Goal: Information Seeking & Learning: Check status

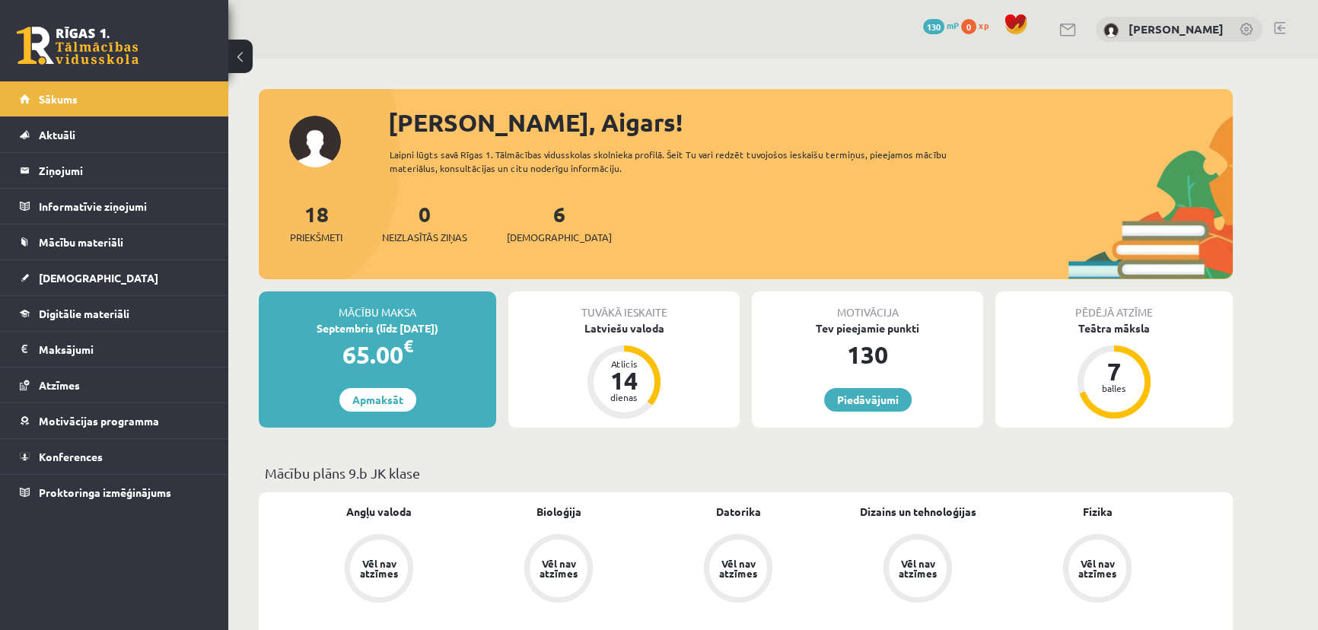
click at [881, 387] on div "Motivācija Tev pieejamie punkti 130 Piedāvājumi" at bounding box center [867, 360] width 231 height 136
click at [887, 399] on link "Piedāvājumi" at bounding box center [868, 400] width 88 height 24
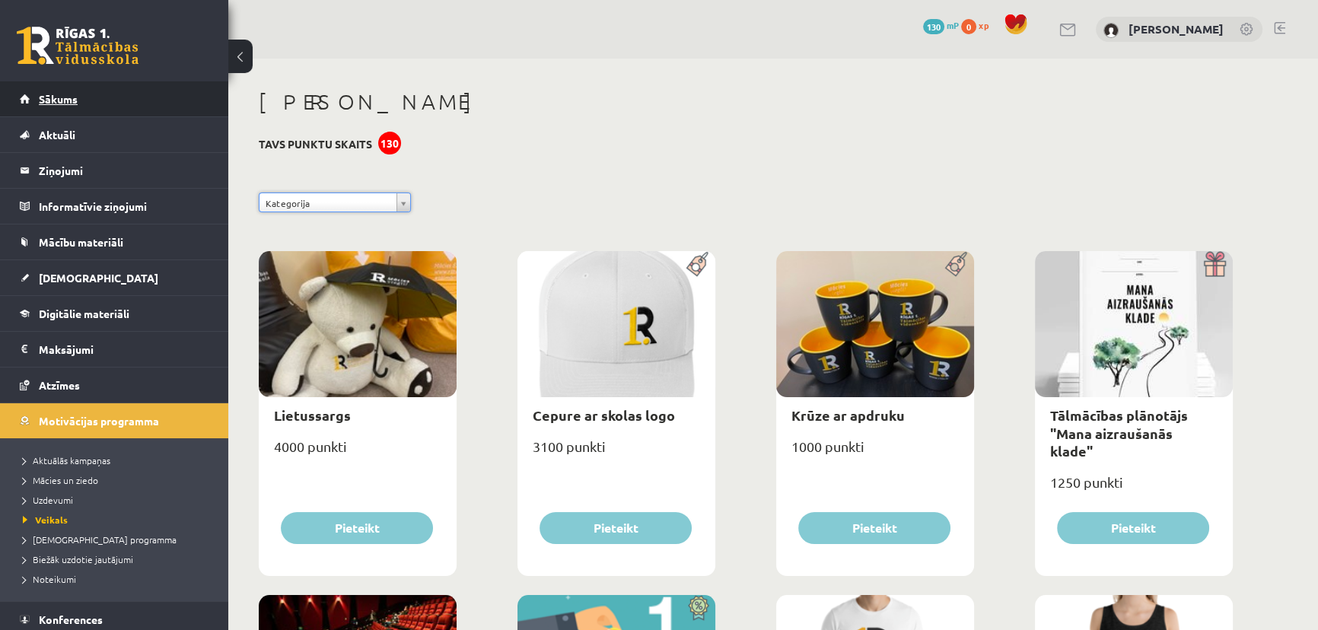
click at [96, 105] on link "Sākums" at bounding box center [115, 98] width 190 height 35
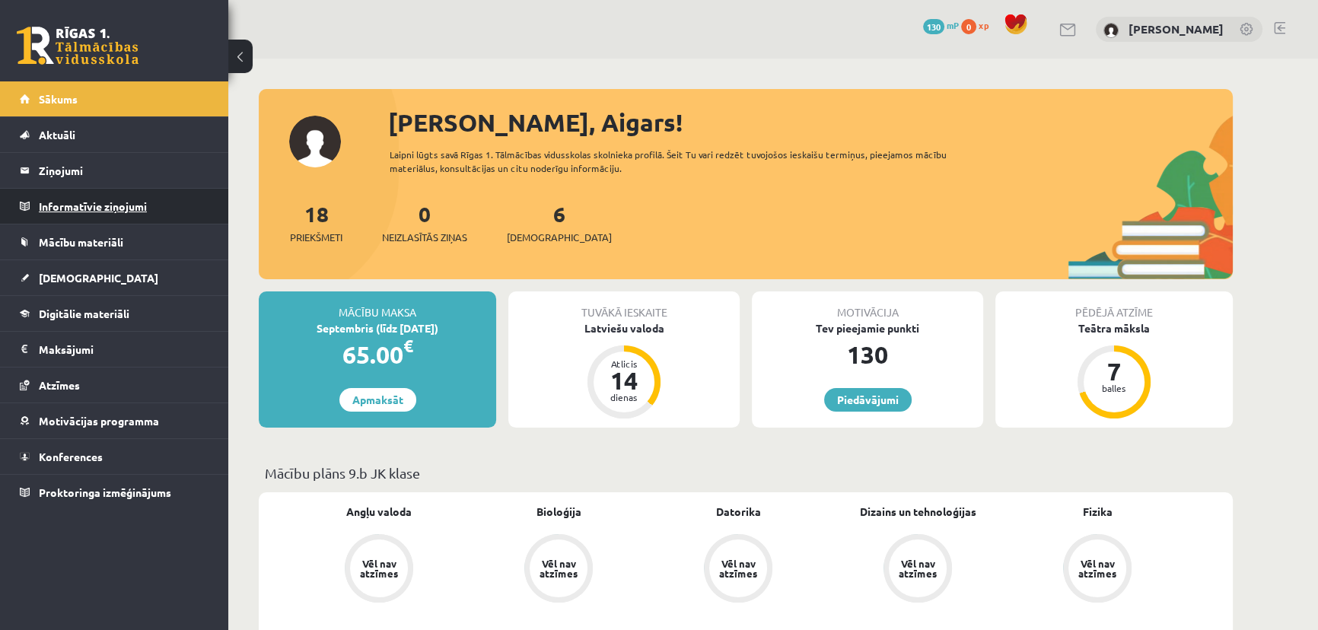
click at [91, 204] on legend "Informatīvie ziņojumi 0" at bounding box center [124, 206] width 171 height 35
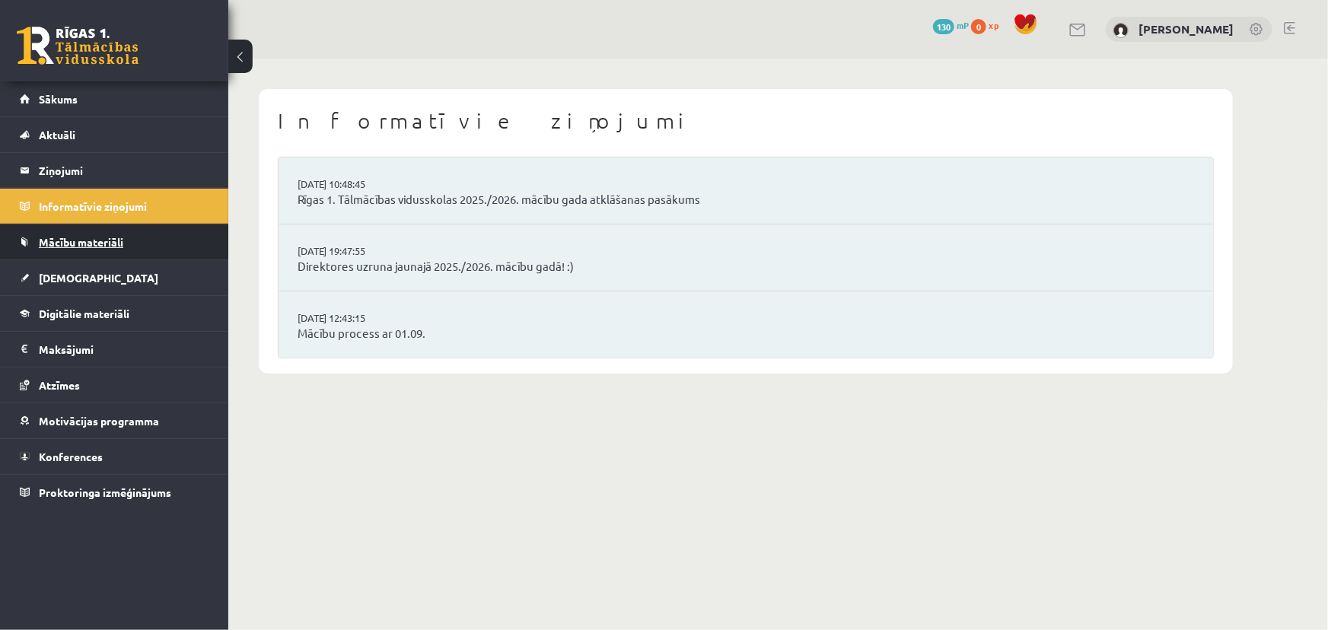
click at [93, 251] on link "Mācību materiāli" at bounding box center [115, 242] width 190 height 35
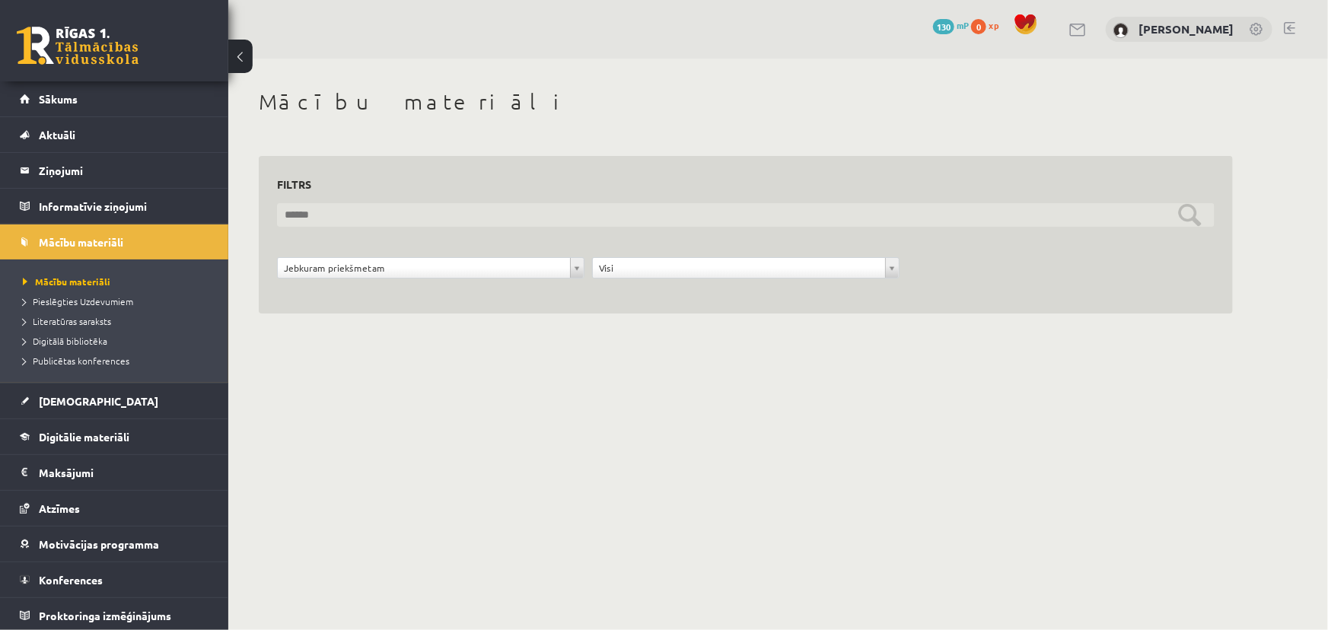
click at [386, 217] on input "text" at bounding box center [746, 215] width 938 height 24
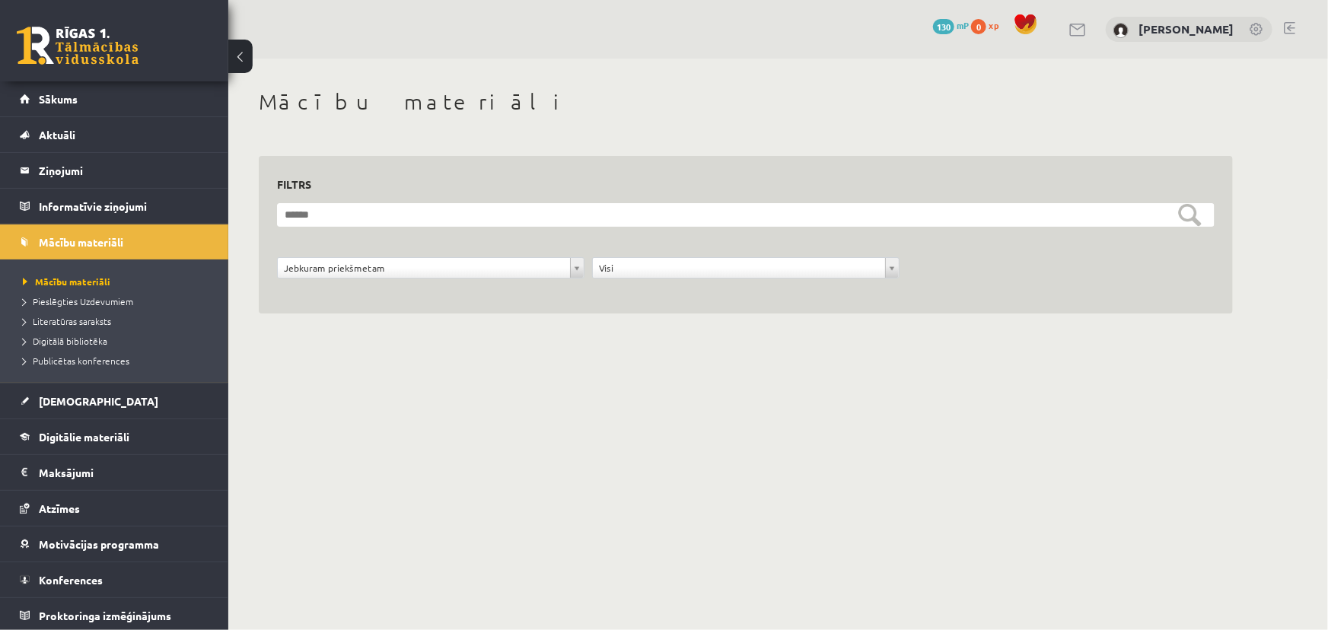
click at [352, 132] on div "**********" at bounding box center [745, 219] width 1035 height 320
click at [116, 148] on link "Aktuāli" at bounding box center [115, 134] width 190 height 35
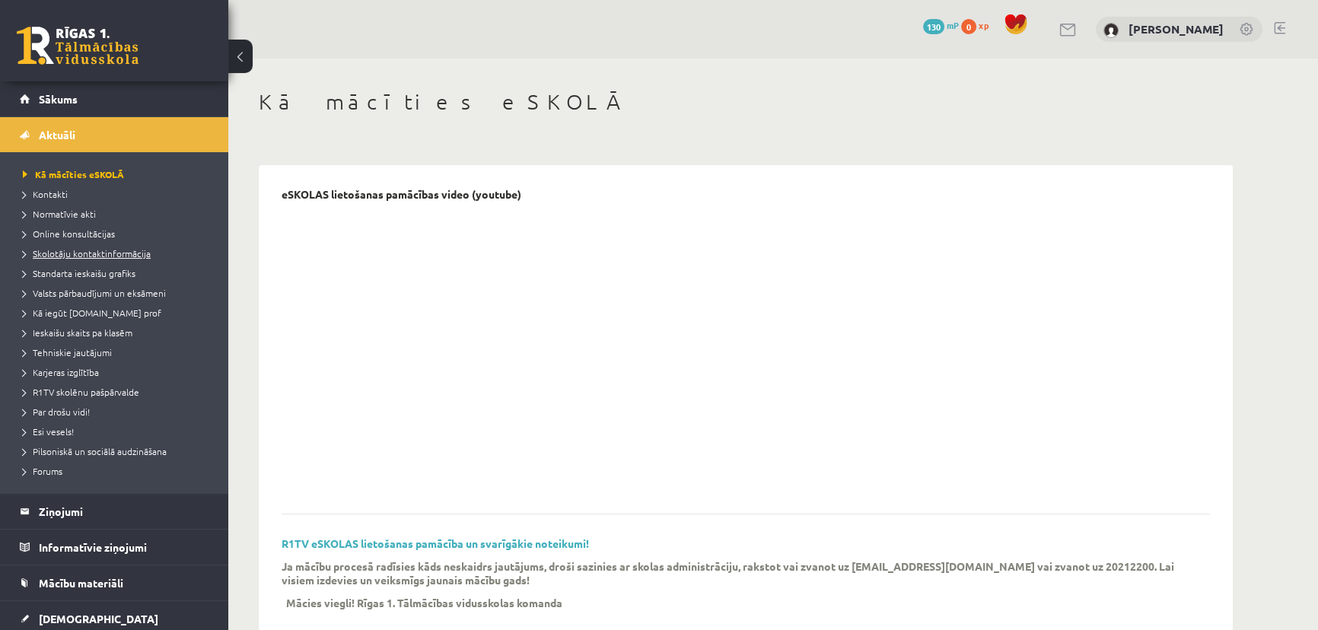
click at [106, 253] on span "Skolotāju kontaktinformācija" at bounding box center [87, 253] width 128 height 12
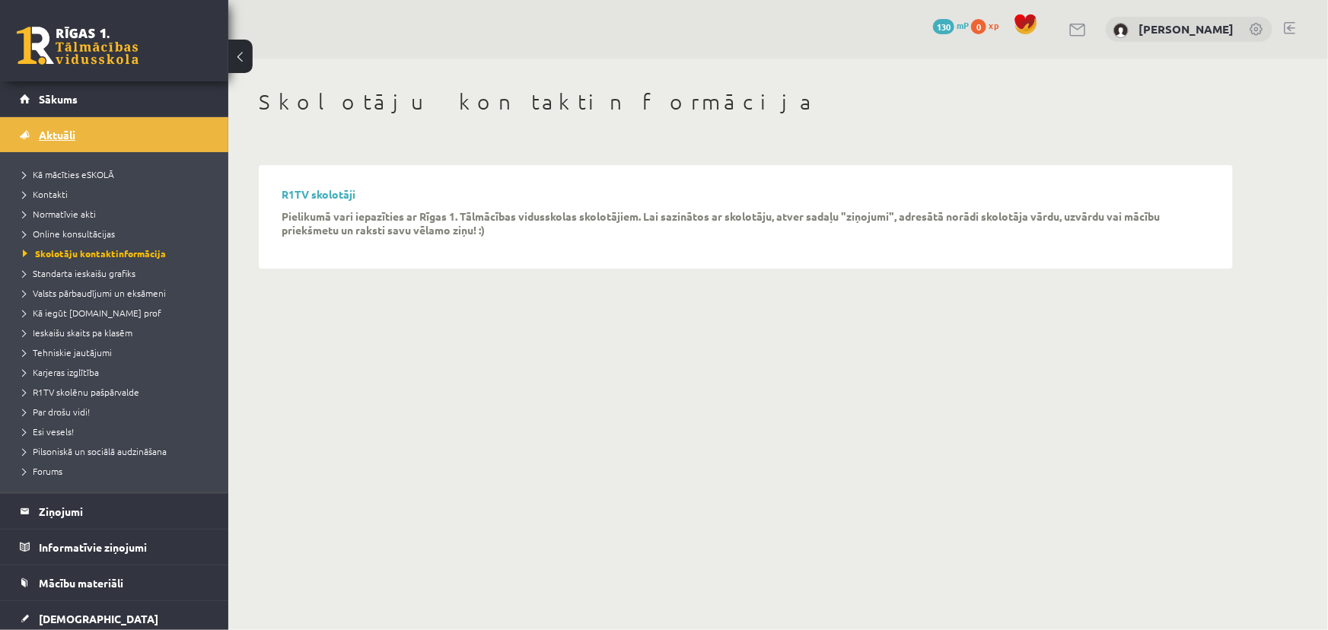
click at [97, 135] on link "Aktuāli" at bounding box center [115, 134] width 190 height 35
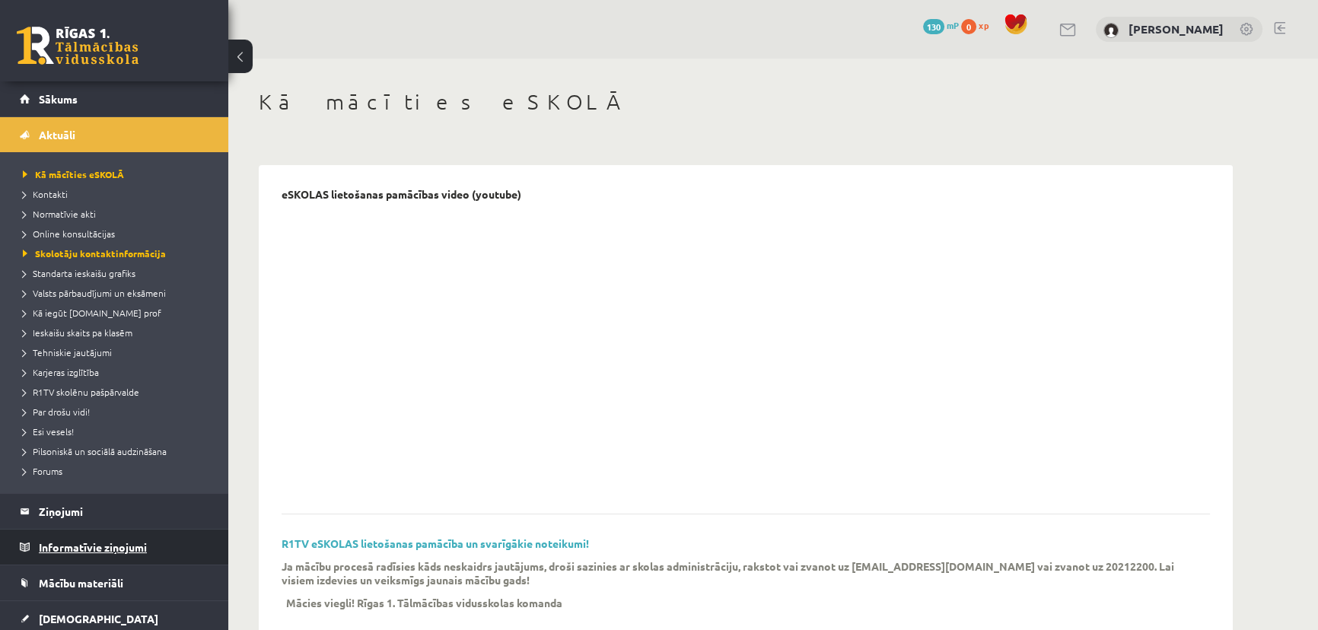
click at [94, 532] on legend "Informatīvie ziņojumi 0" at bounding box center [124, 547] width 171 height 35
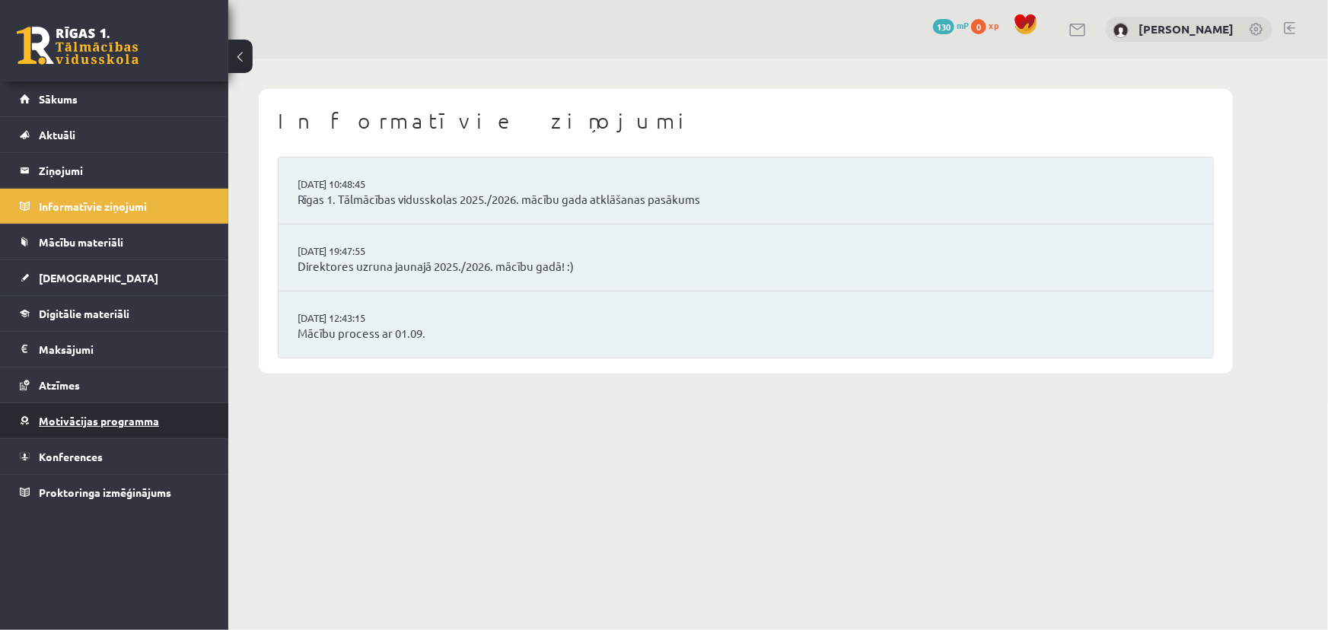
click at [91, 410] on link "Motivācijas programma" at bounding box center [115, 420] width 190 height 35
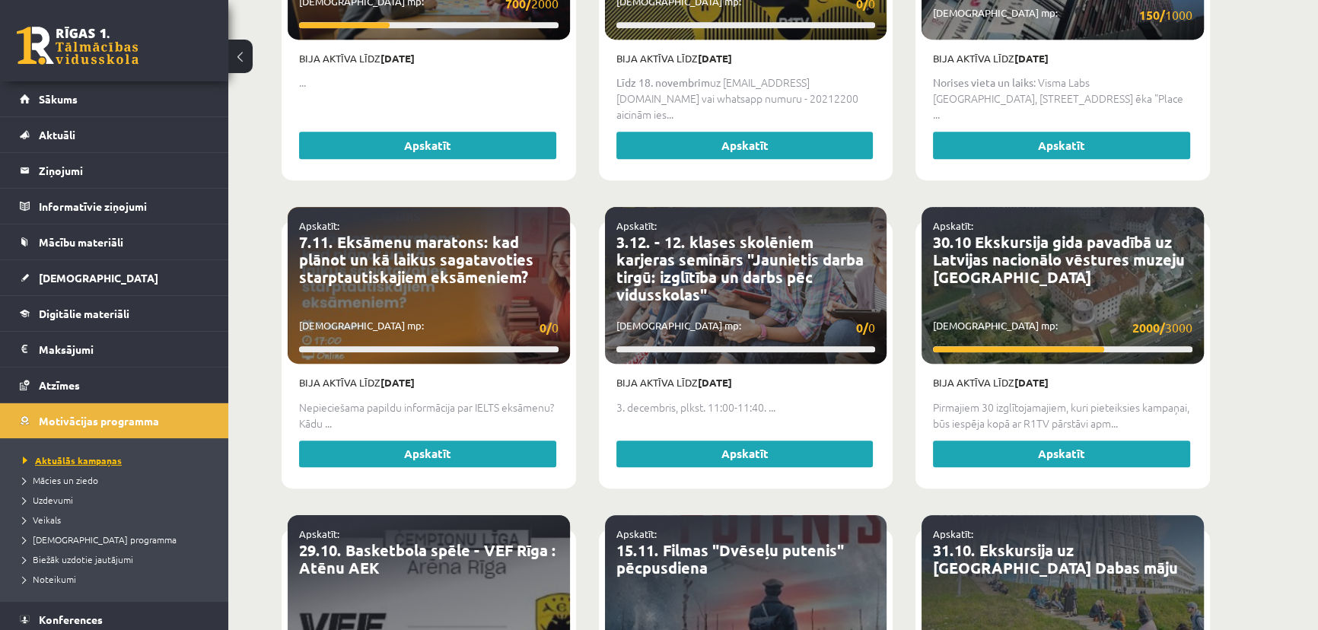
scroll to position [41, 0]
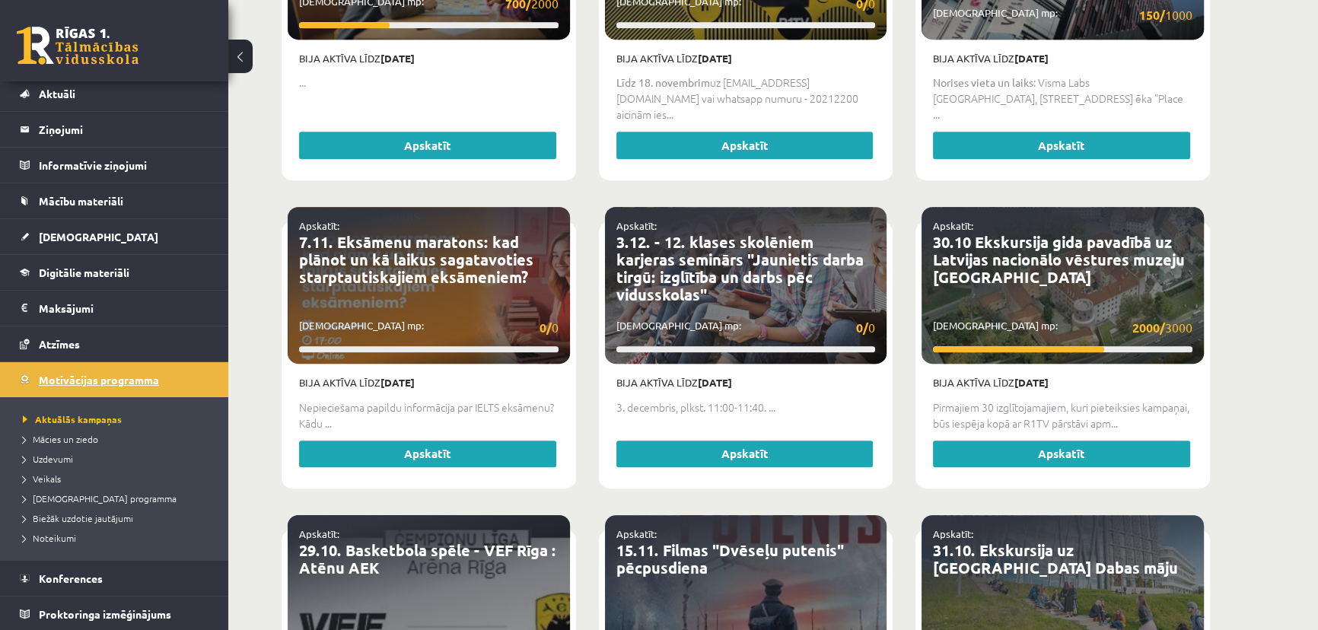
click at [94, 375] on span "Motivācijas programma" at bounding box center [99, 380] width 120 height 14
click at [75, 348] on span "Atzīmes" at bounding box center [59, 344] width 41 height 14
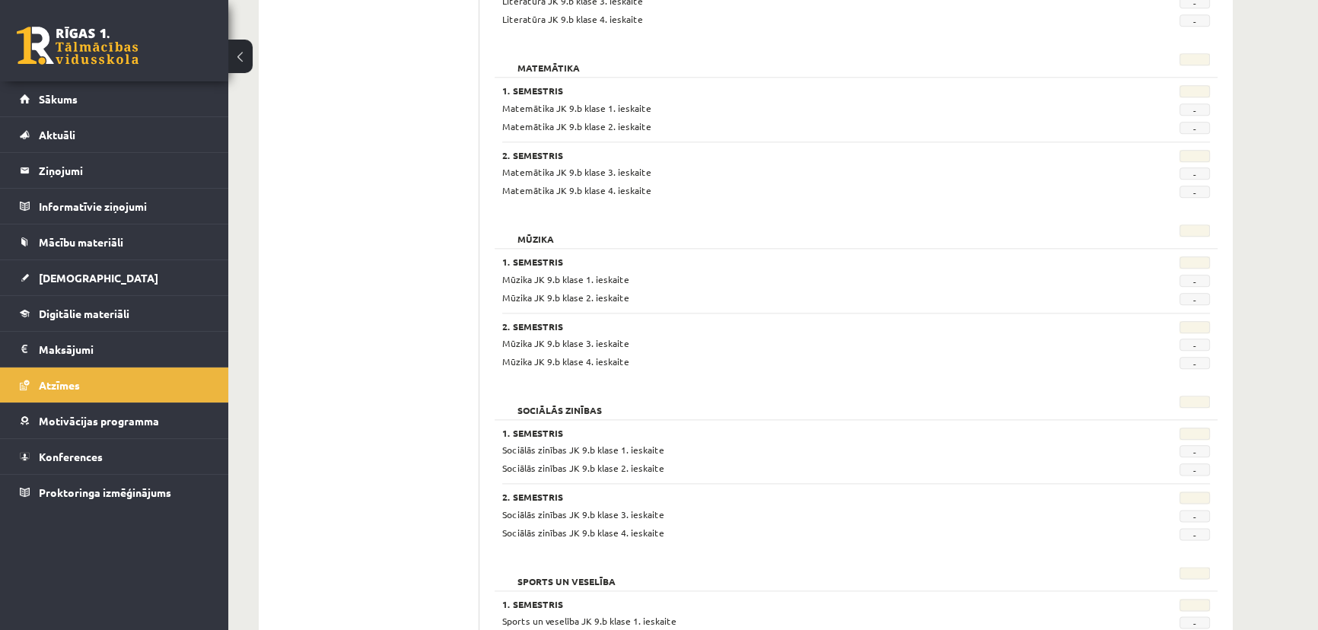
scroll to position [2181, 0]
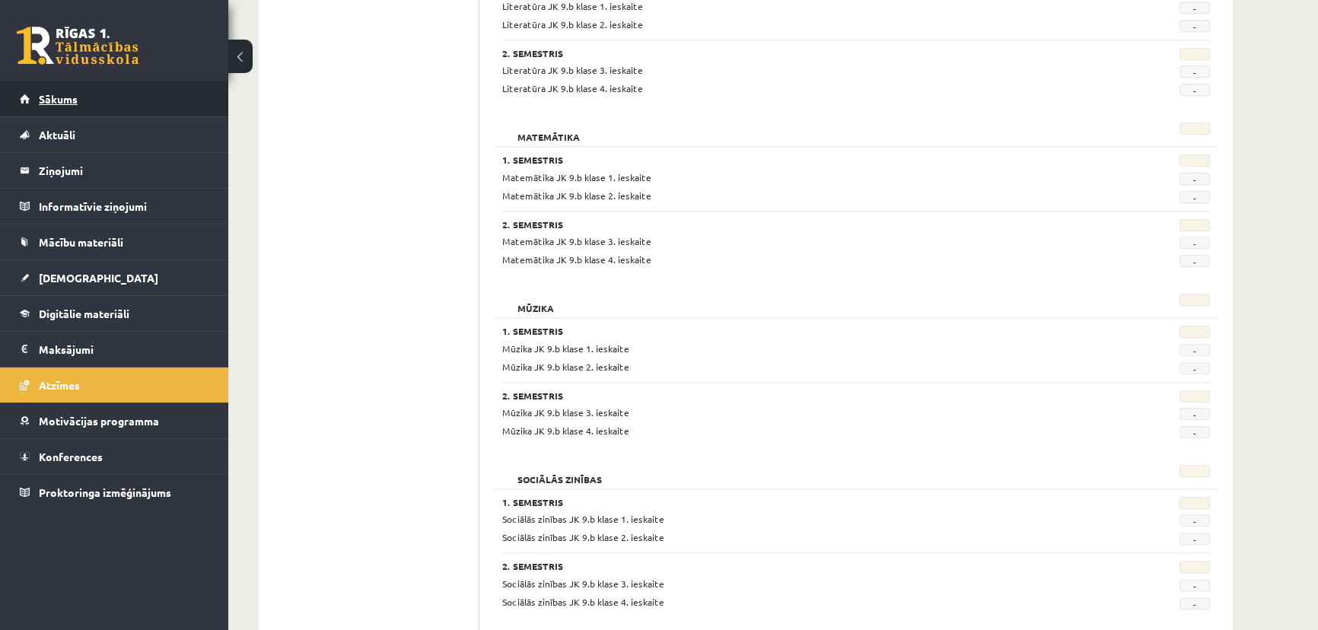
click at [83, 100] on link "Sākums" at bounding box center [115, 98] width 190 height 35
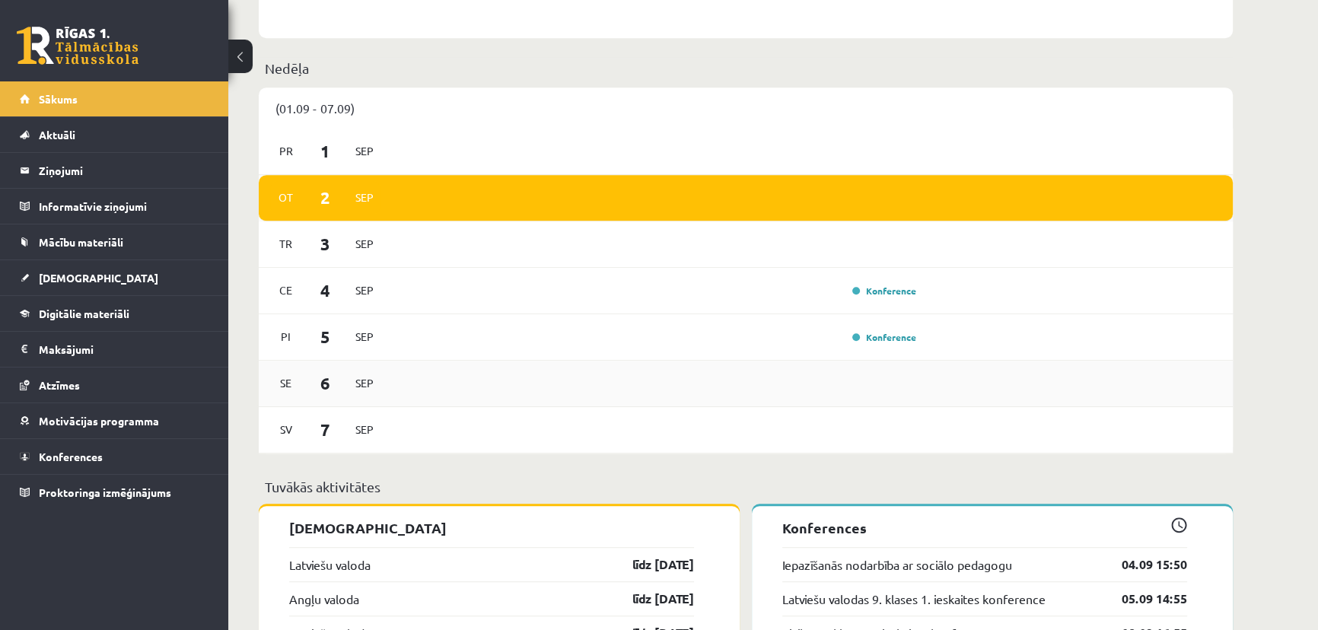
scroll to position [1107, 0]
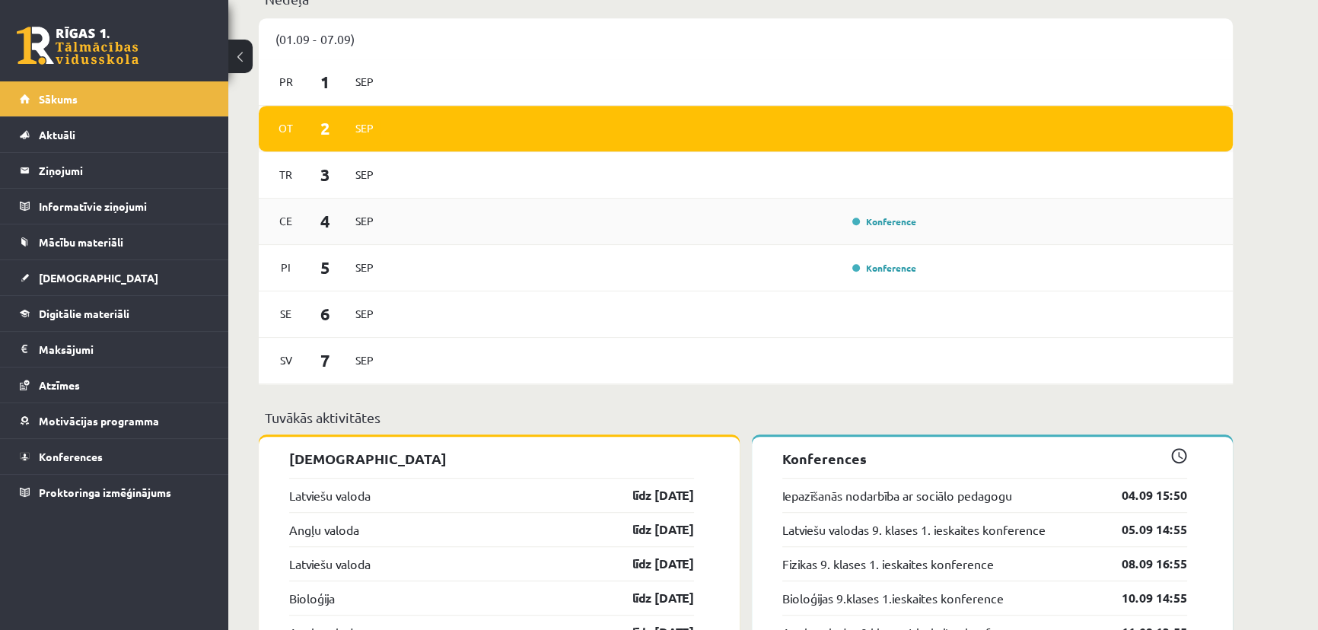
click at [431, 223] on div "Konference" at bounding box center [657, 221] width 530 height 17
click at [862, 228] on link "Konference" at bounding box center [885, 221] width 64 height 12
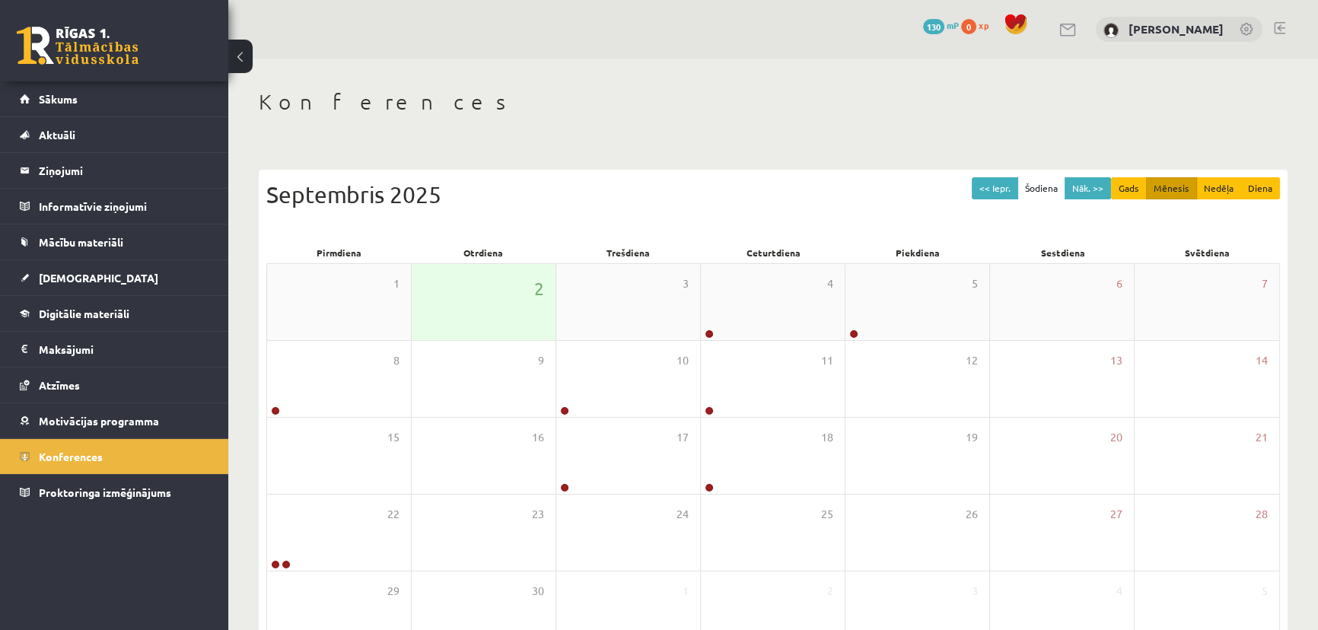
click at [494, 291] on div "2" at bounding box center [484, 302] width 144 height 76
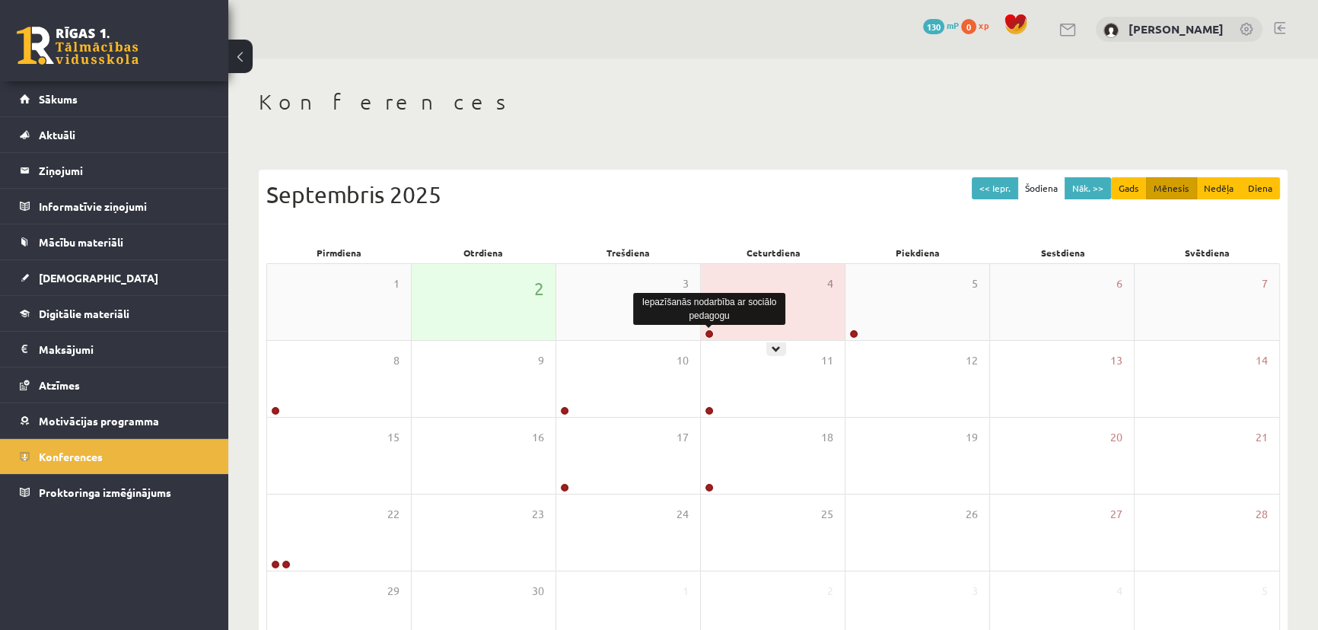
click at [709, 333] on link at bounding box center [709, 334] width 9 height 9
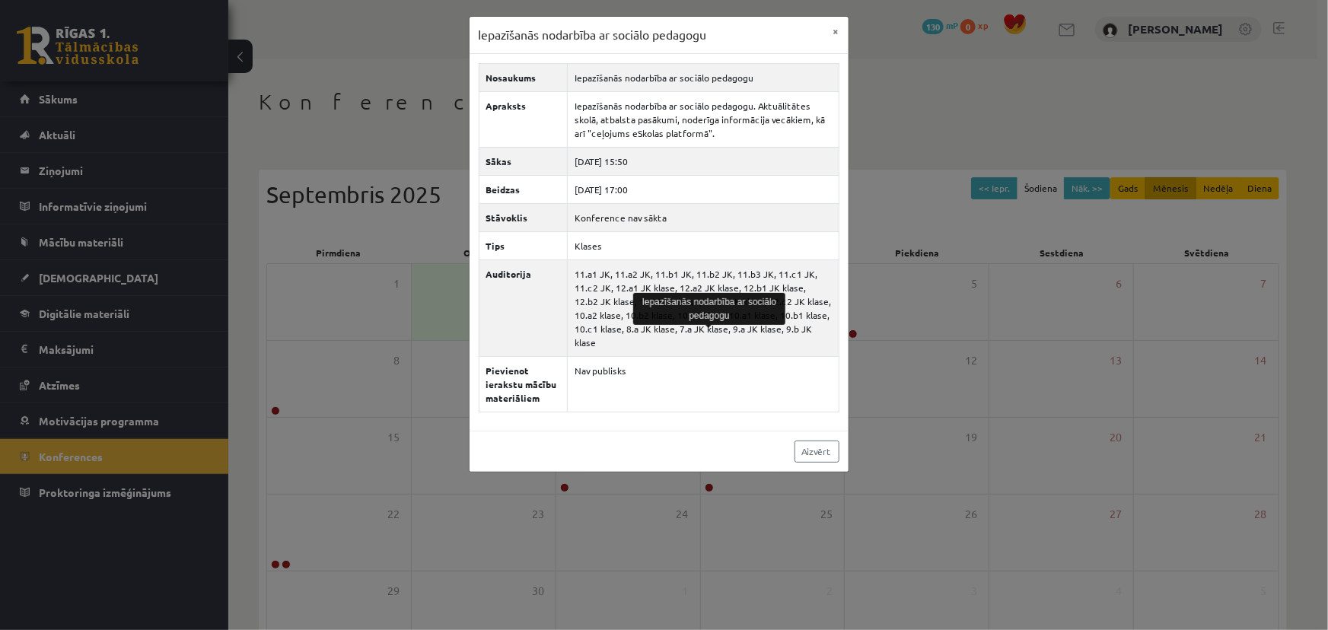
click at [1050, 409] on div "Iepazīšanās nodarbība ar sociālo pedagogu × Nosaukums Iepazīšanās nodarbība ar …" at bounding box center [664, 315] width 1328 height 630
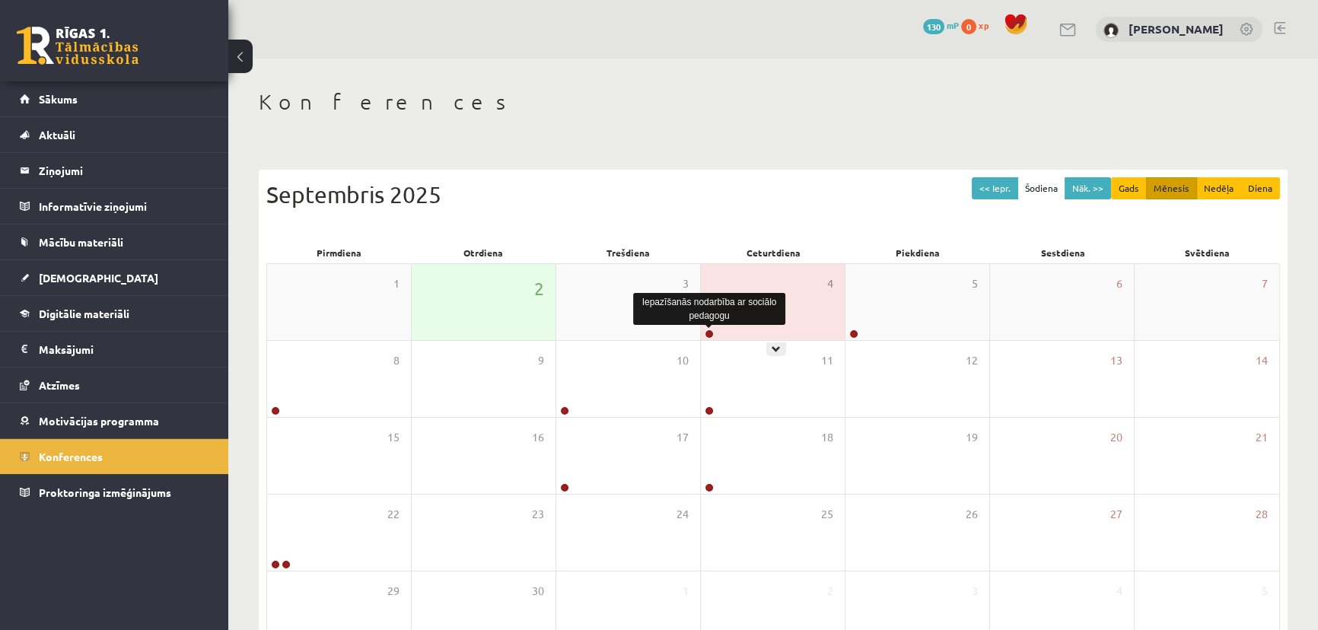
click at [710, 332] on link at bounding box center [709, 334] width 9 height 9
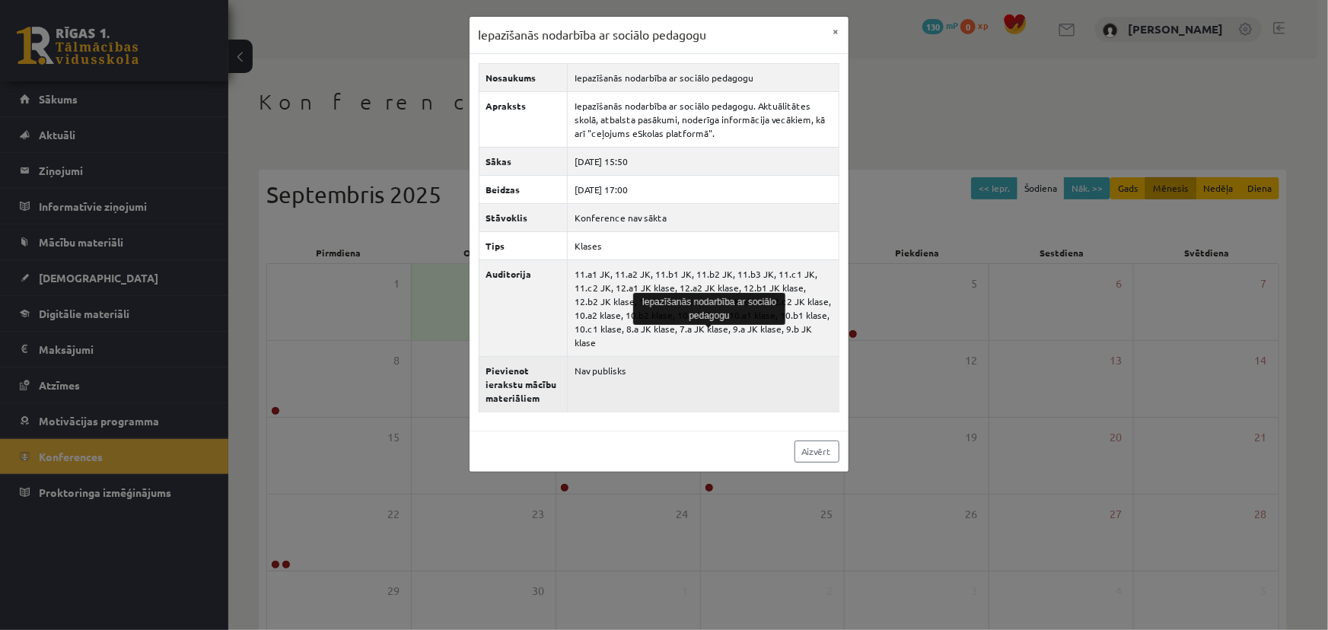
click at [700, 356] on td "Nav publisks" at bounding box center [703, 384] width 272 height 56
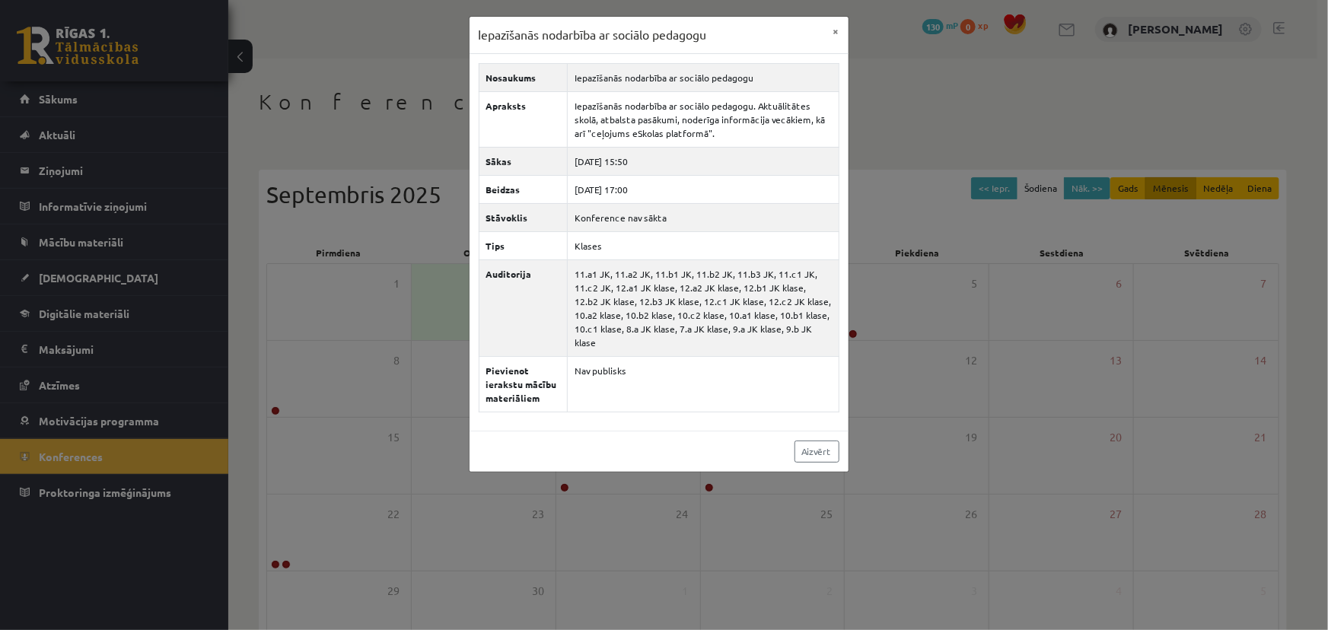
click at [641, 469] on div "Iepazīšanās nodarbība ar sociālo pedagogu × Nosaukums Iepazīšanās nodarbība ar …" at bounding box center [664, 315] width 1328 height 630
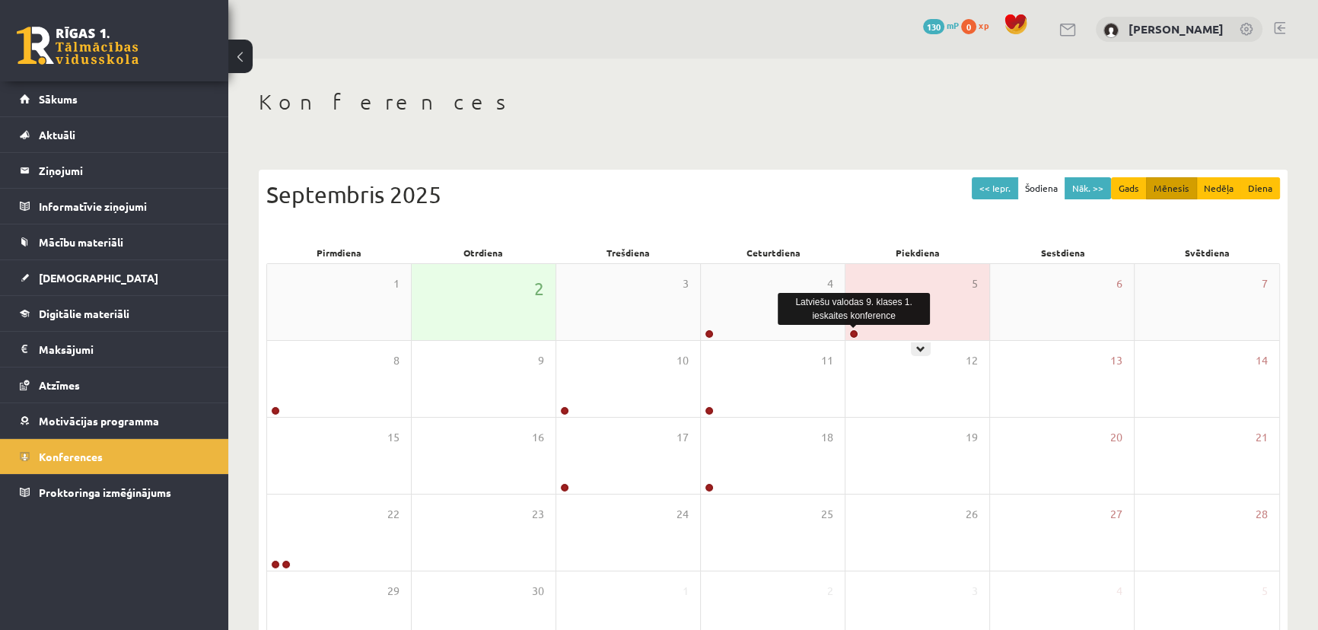
click at [853, 333] on link at bounding box center [853, 334] width 9 height 9
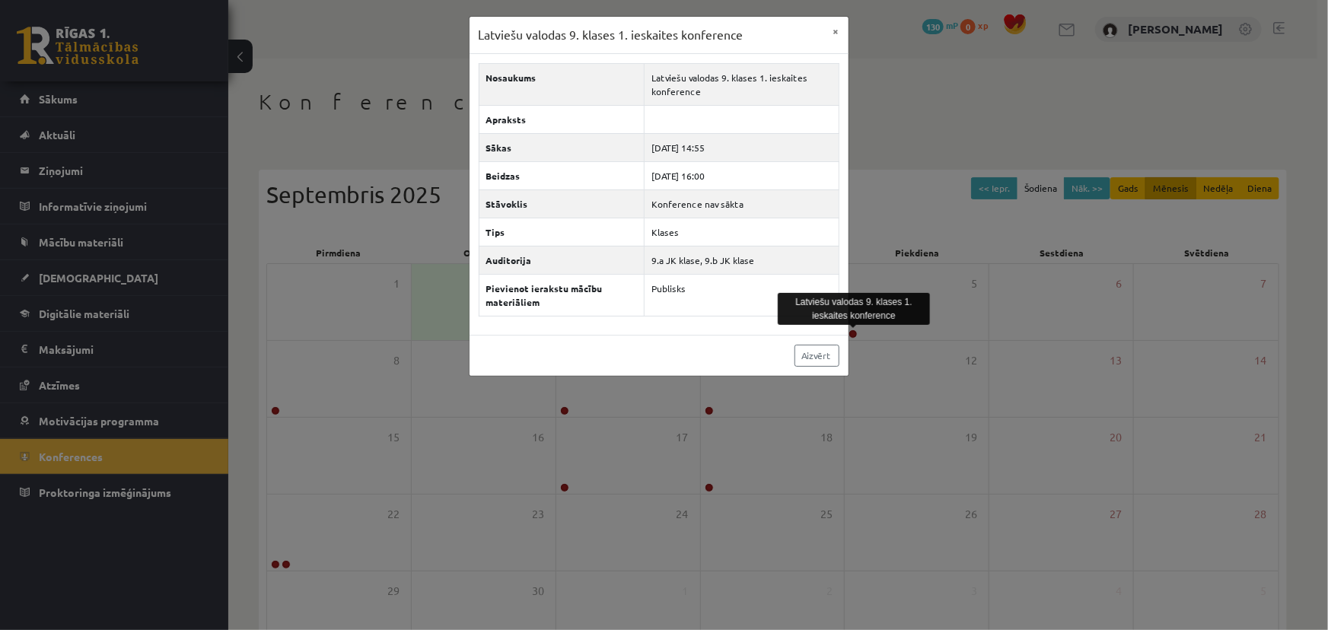
click at [669, 416] on div "Latviešu valodas 9. klases 1. ieskaites konference × Nosaukums Latviešu valodas…" at bounding box center [664, 315] width 1328 height 630
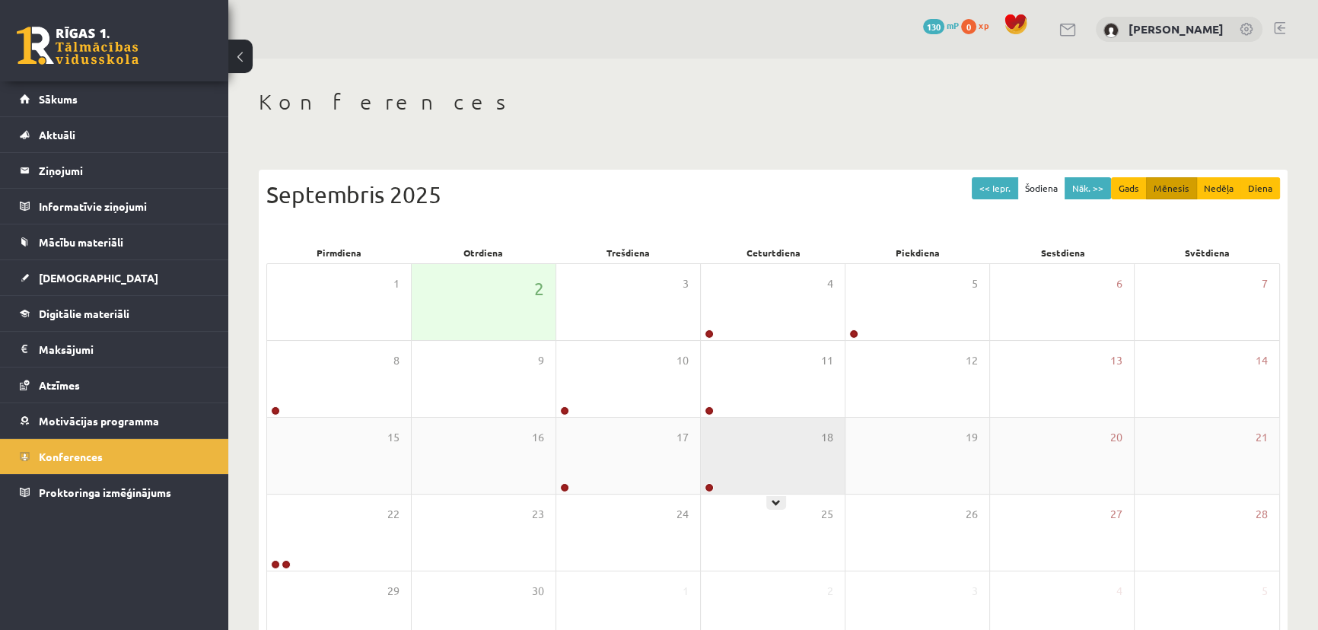
scroll to position [97, 0]
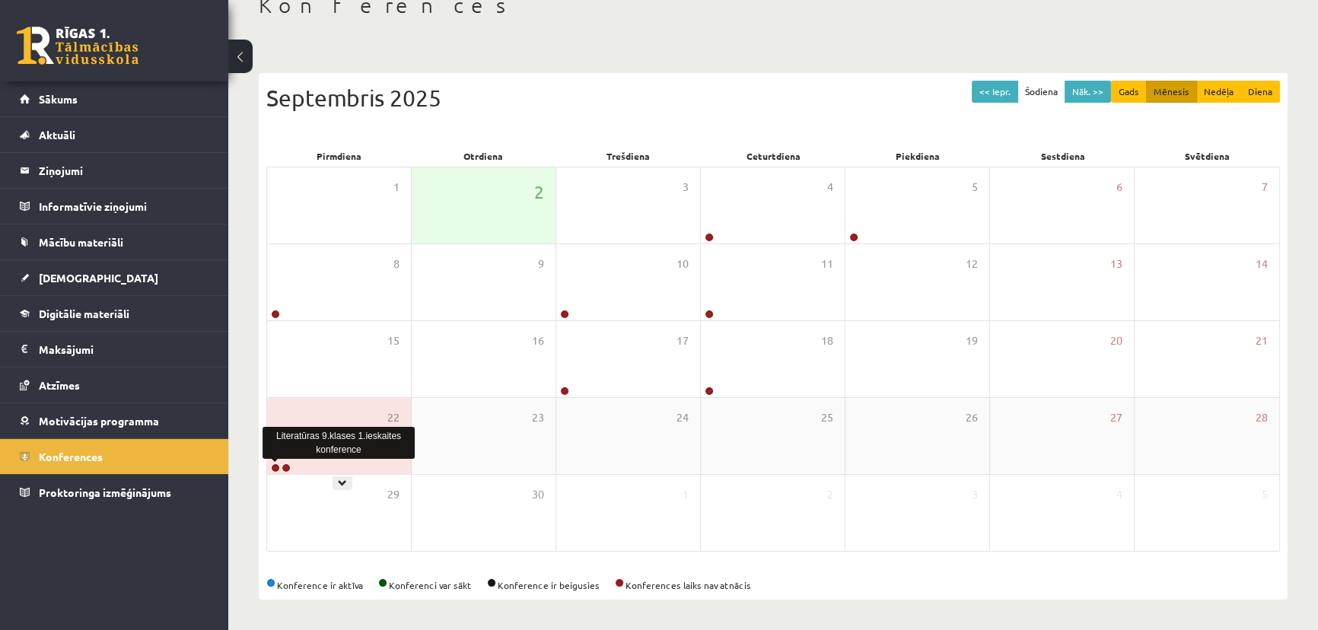
click at [274, 464] on link at bounding box center [275, 468] width 9 height 9
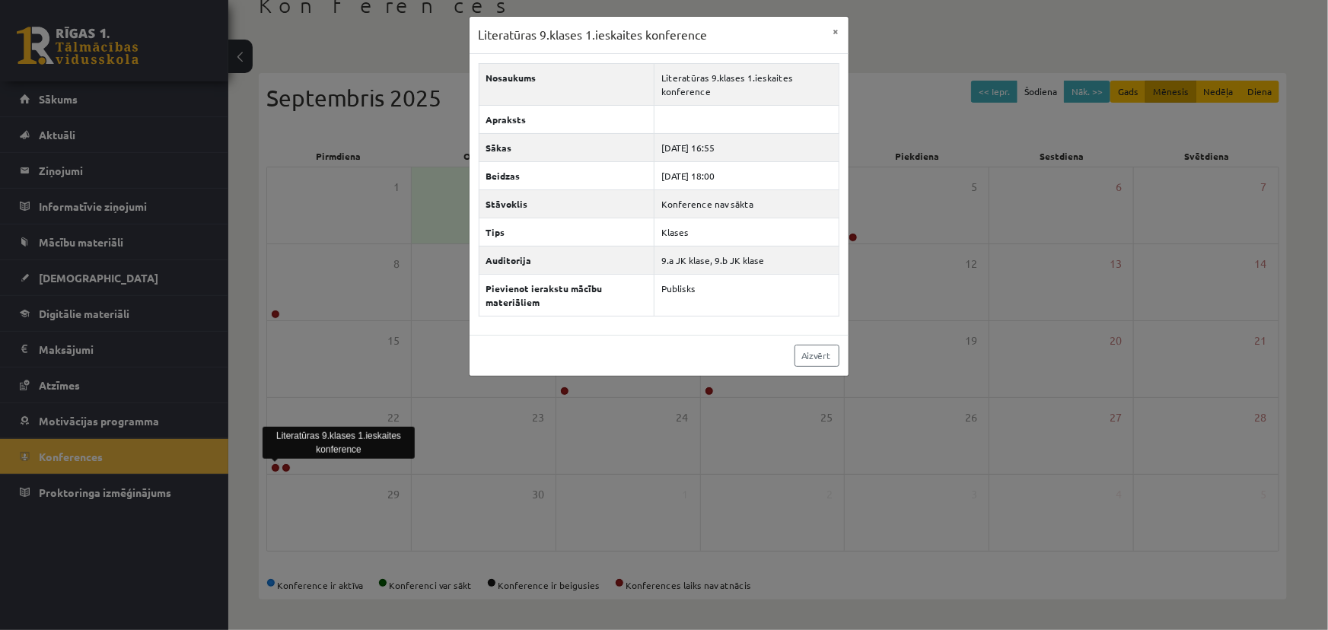
click at [431, 428] on div "Literatūras 9.klases 1.ieskaites konference × Nosaukums Literatūras 9.klases 1.…" at bounding box center [664, 315] width 1328 height 630
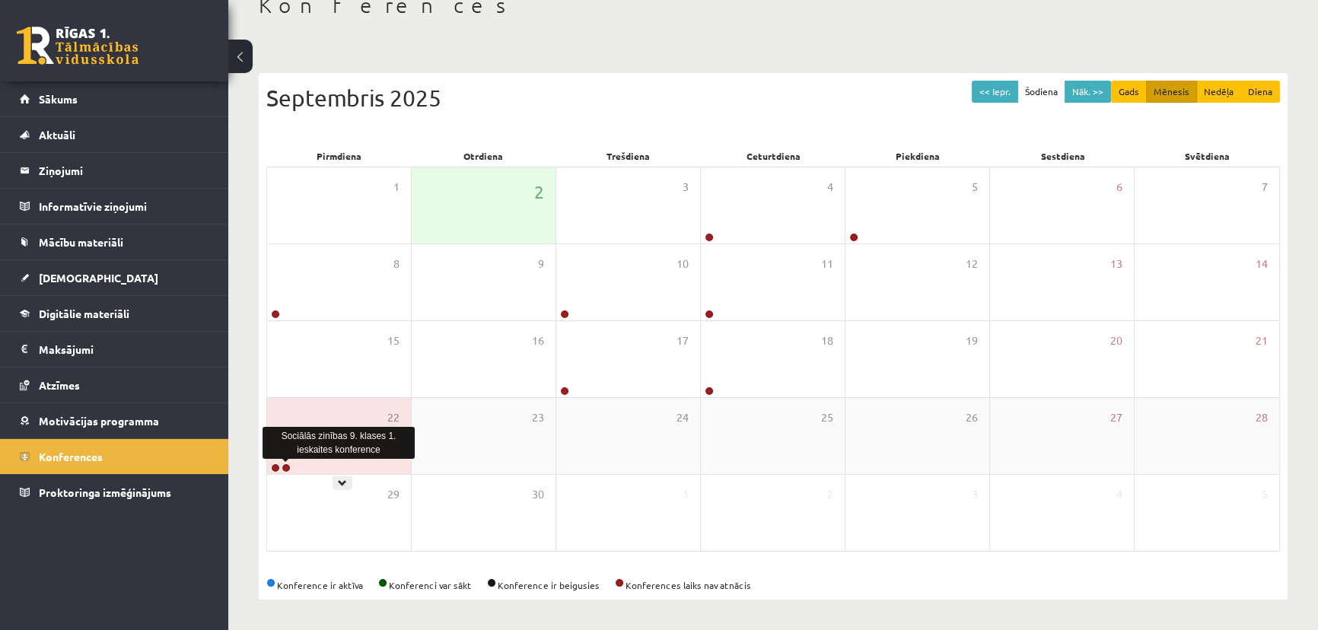
click at [287, 468] on link at bounding box center [286, 468] width 9 height 9
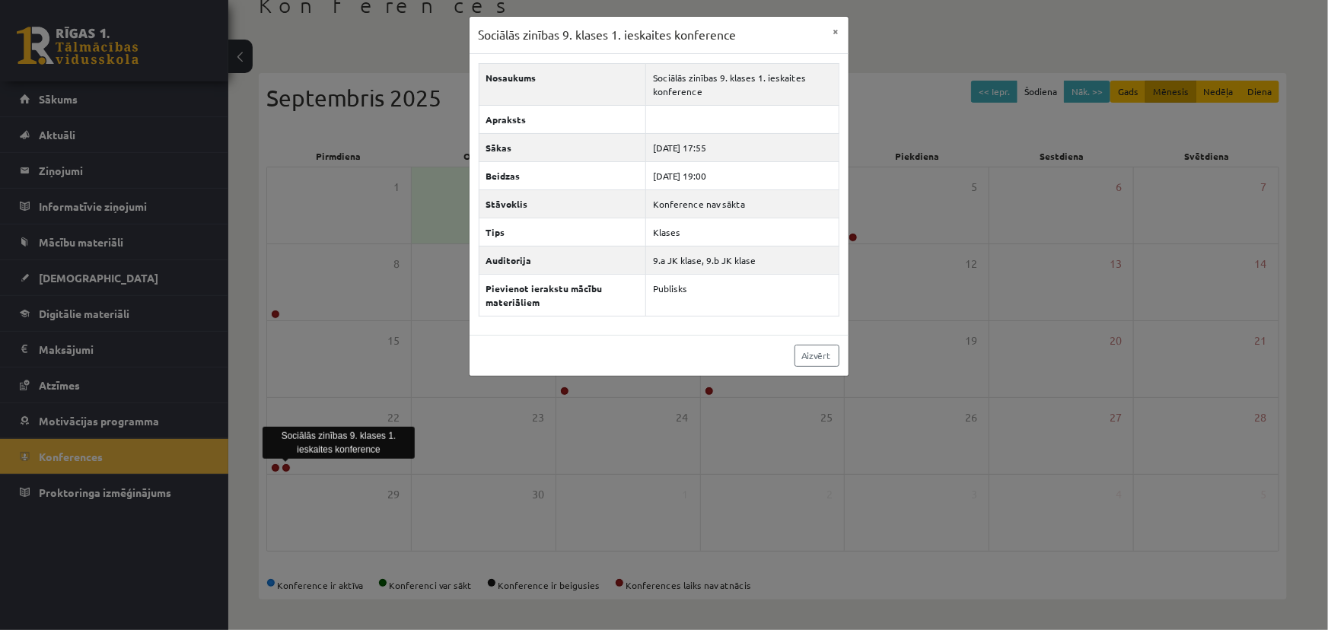
click at [267, 233] on div "Sociālās zinības 9. klases 1. ieskaites konference × Nosaukums Sociālās zinības…" at bounding box center [664, 315] width 1328 height 630
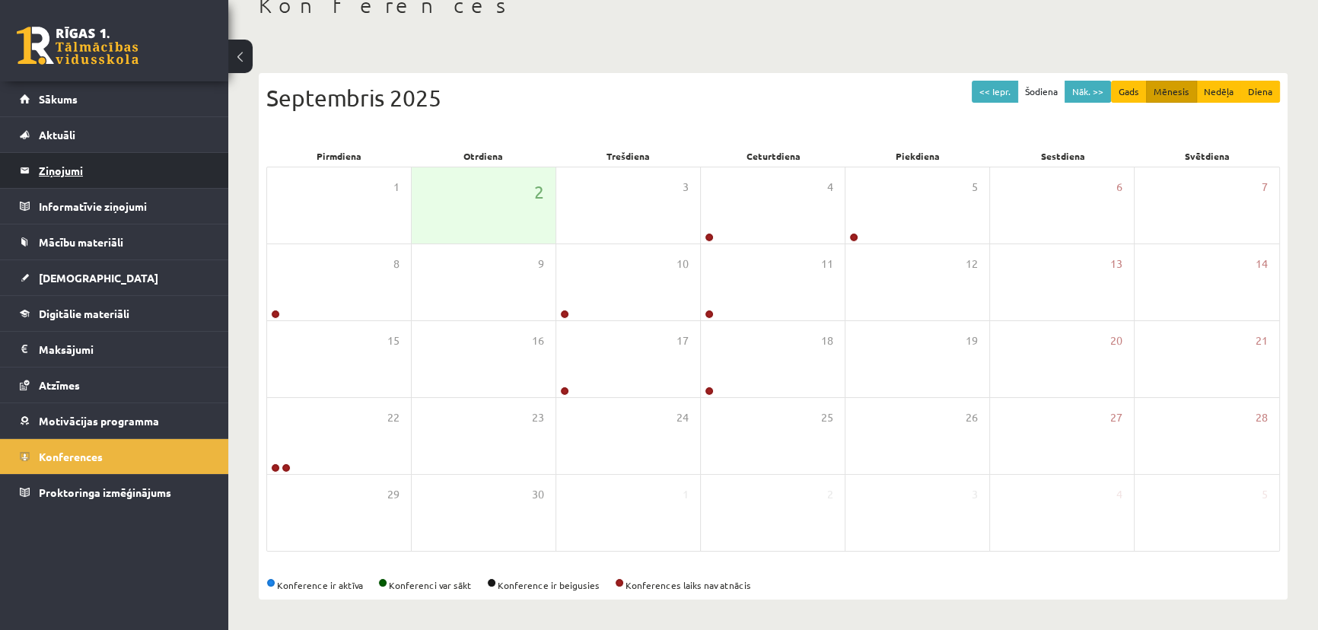
click at [66, 169] on legend "Ziņojumi 0" at bounding box center [124, 170] width 171 height 35
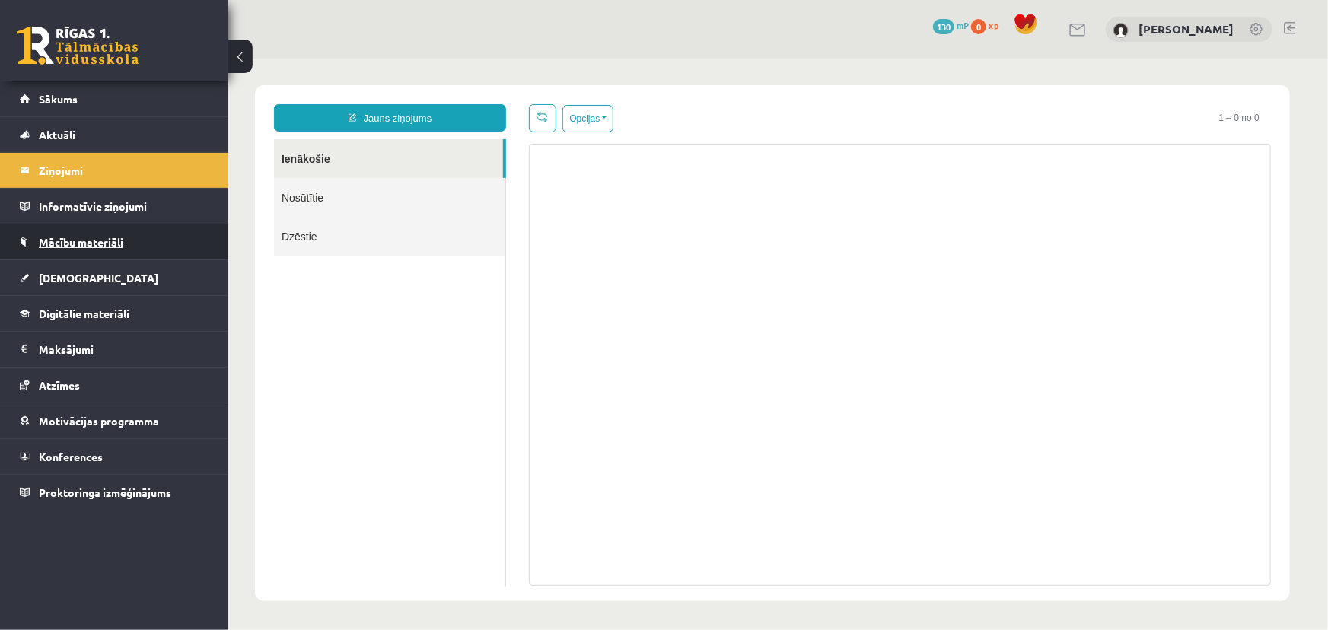
click at [76, 244] on span "Mācību materiāli" at bounding box center [81, 242] width 84 height 14
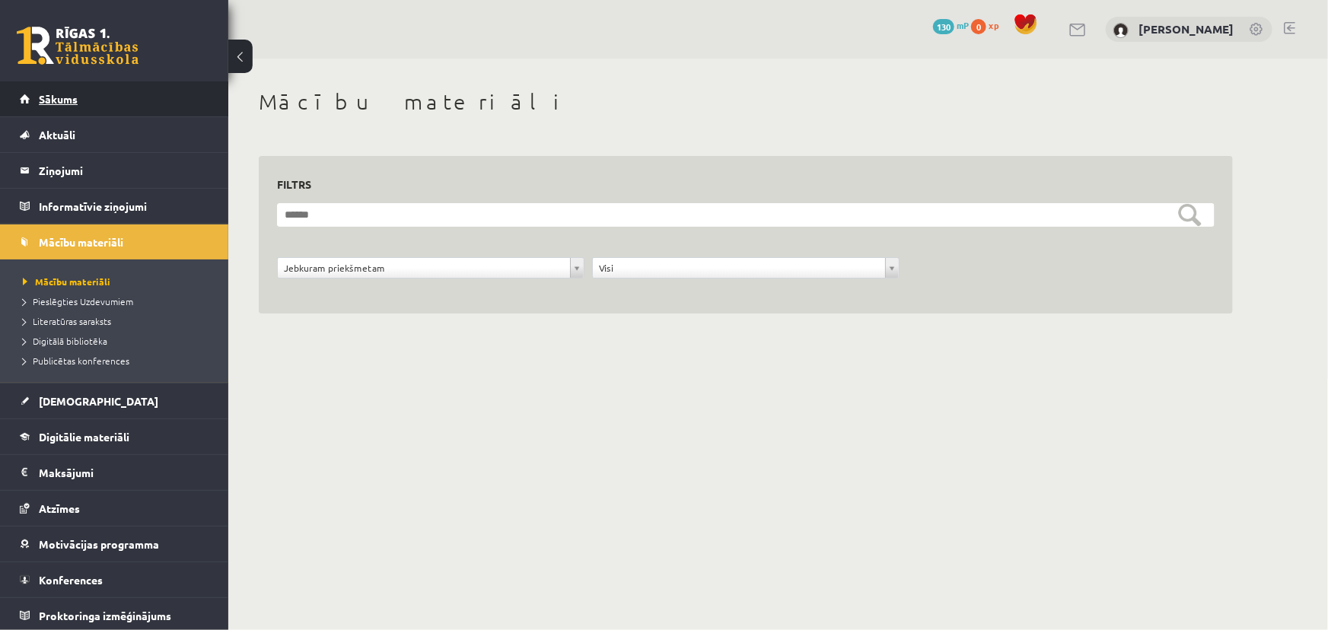
click at [90, 101] on link "Sākums" at bounding box center [115, 98] width 190 height 35
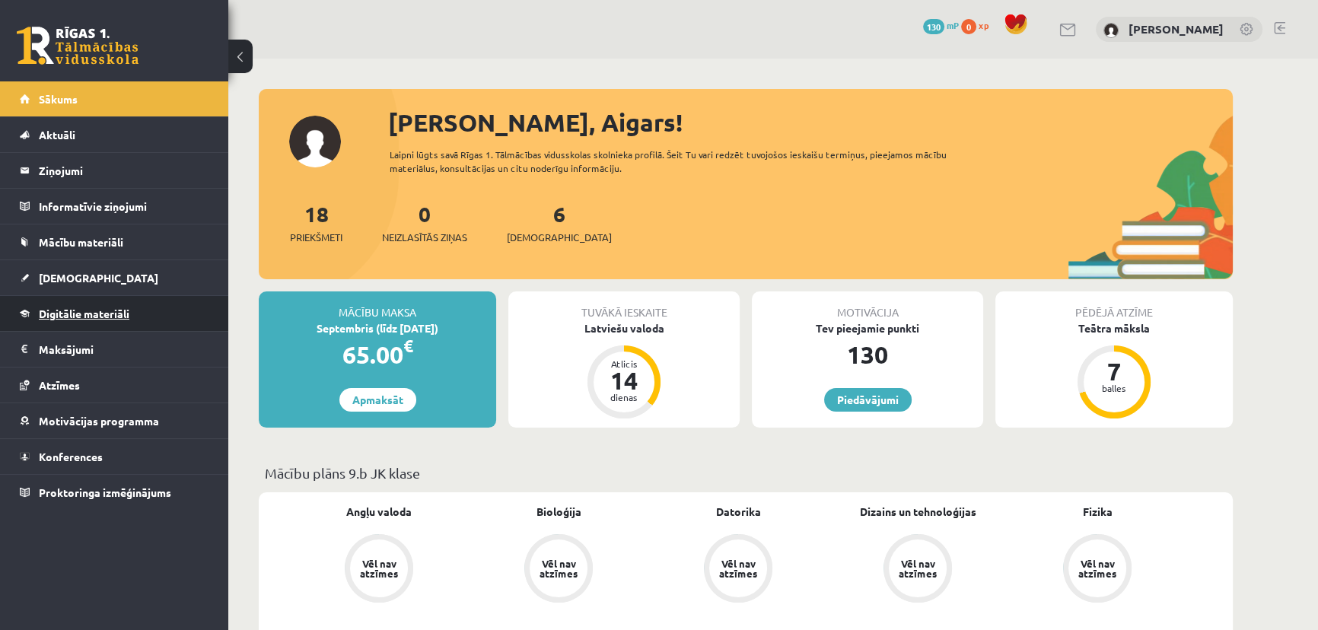
click at [91, 314] on span "Digitālie materiāli" at bounding box center [84, 314] width 91 height 14
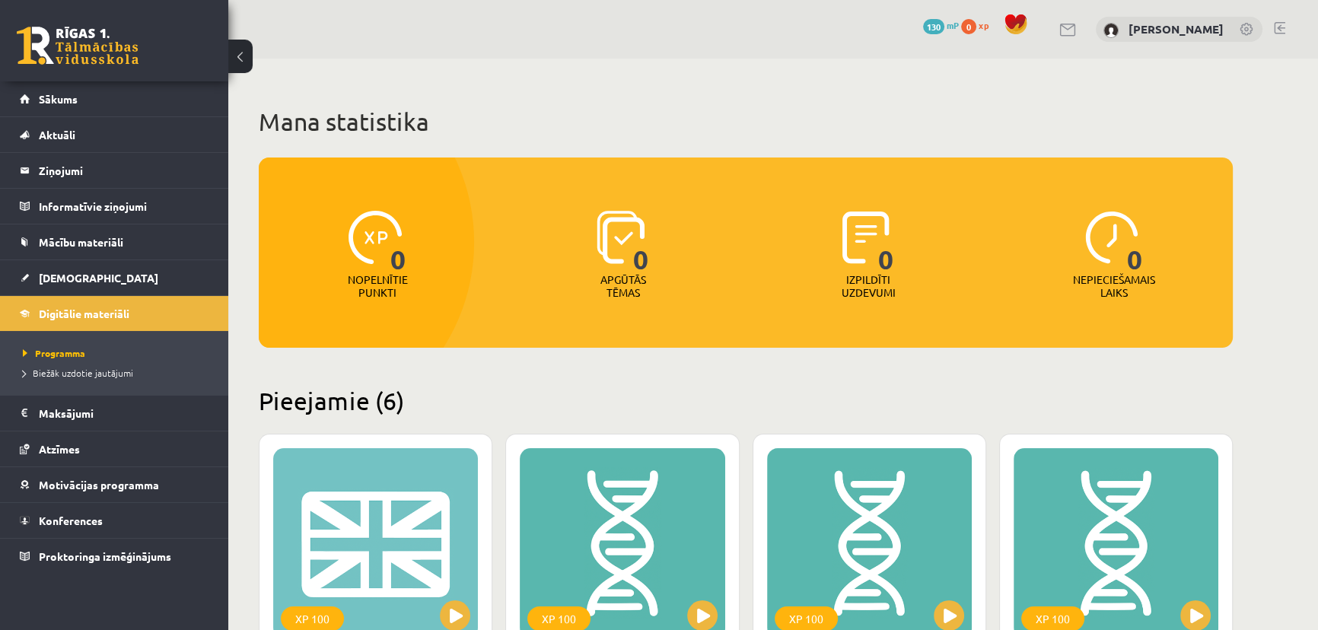
scroll to position [346, 0]
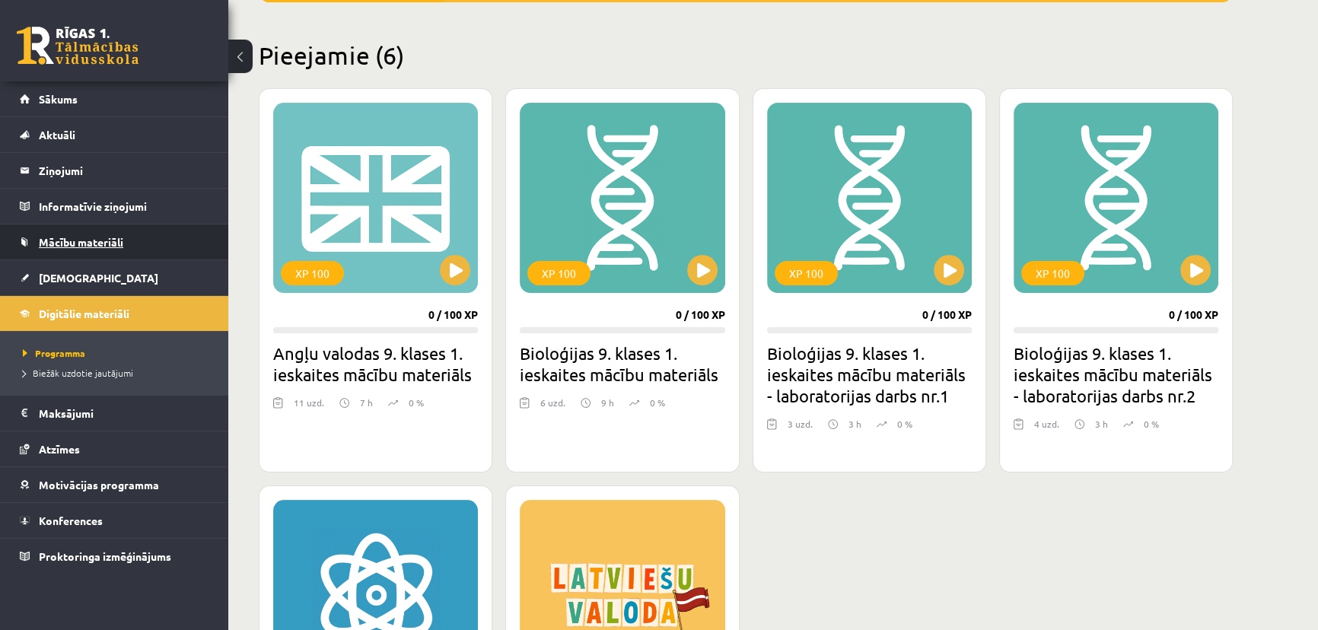
click at [116, 252] on link "Mācību materiāli" at bounding box center [115, 242] width 190 height 35
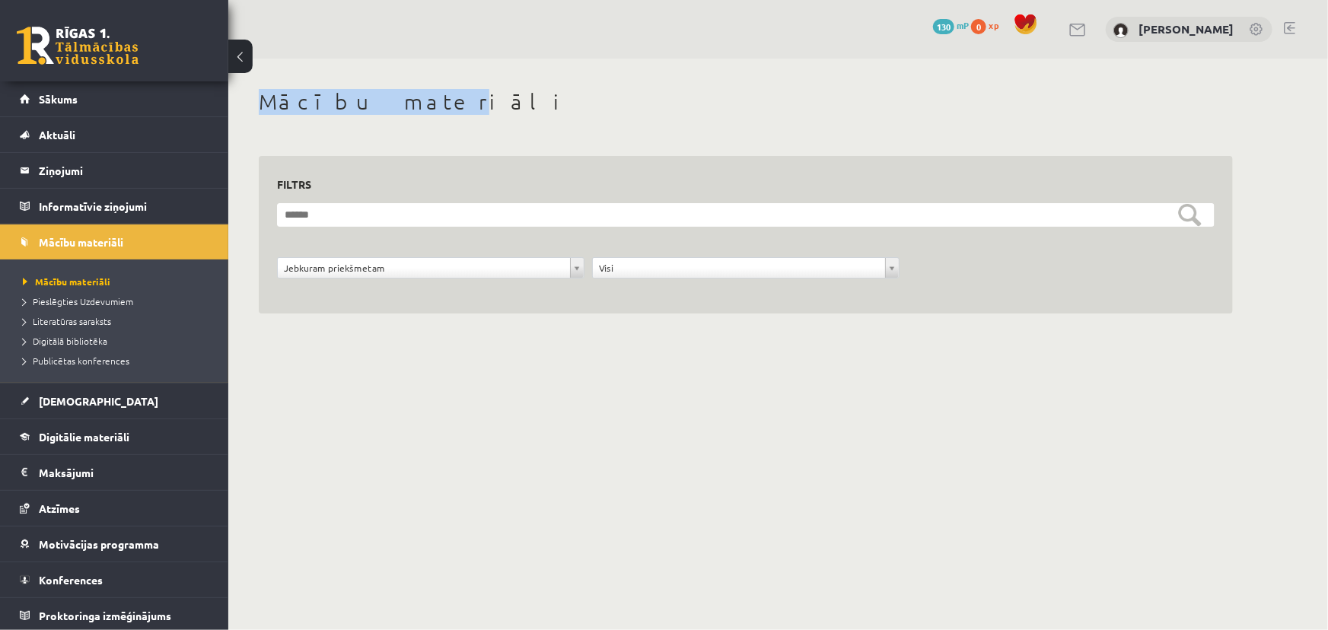
drag, startPoint x: 327, startPoint y: 103, endPoint x: 445, endPoint y: 99, distance: 118.0
click at [396, 100] on h1 "Mācību materiāli" at bounding box center [746, 102] width 974 height 26
click at [524, 108] on h1 "Mācību materiāli" at bounding box center [746, 102] width 974 height 26
click at [87, 42] on link at bounding box center [78, 46] width 122 height 38
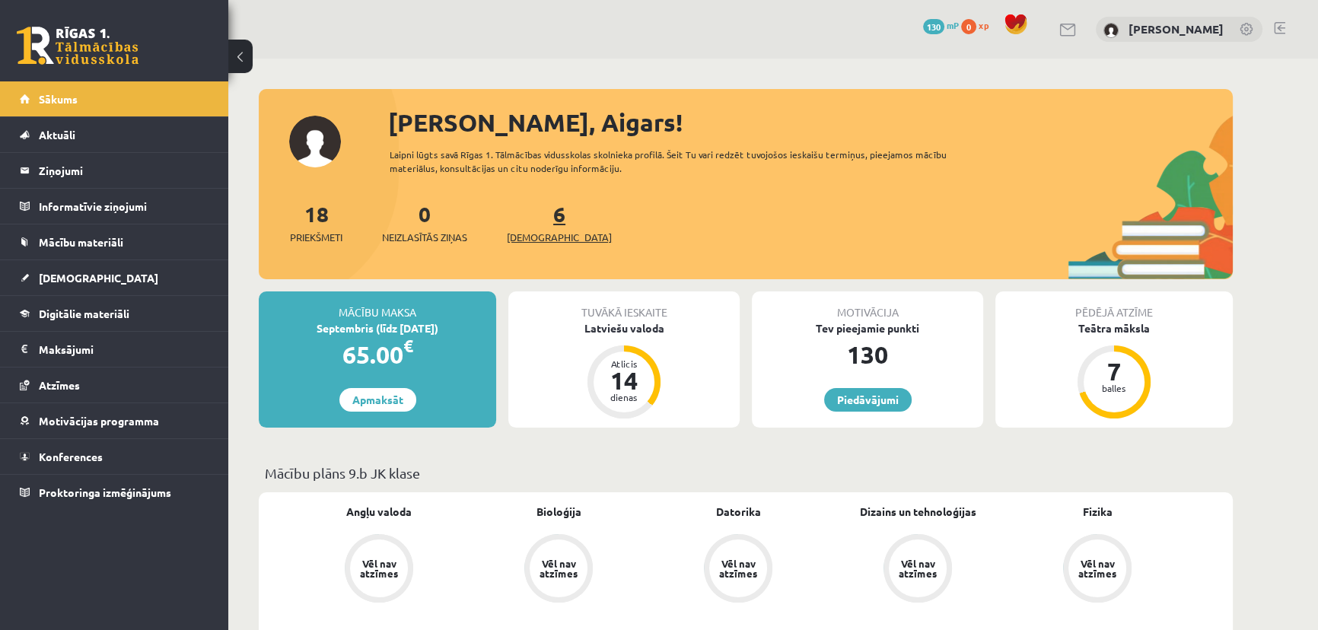
click at [551, 236] on span "[DEMOGRAPHIC_DATA]" at bounding box center [559, 237] width 105 height 15
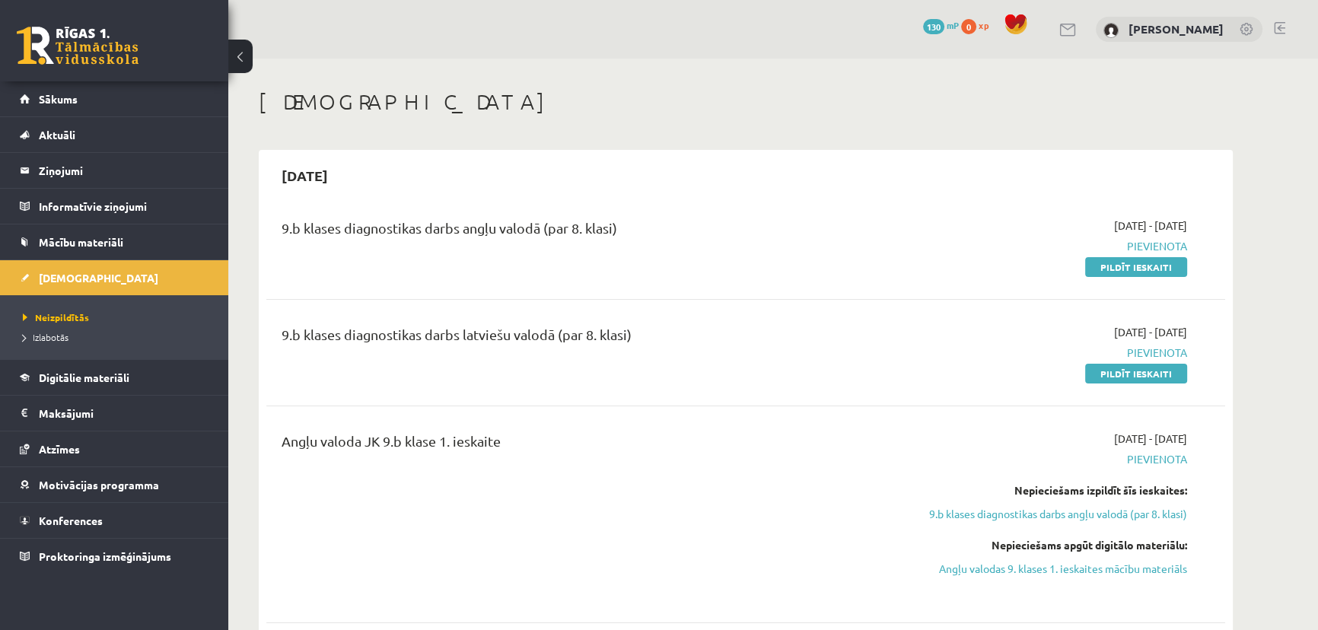
click at [577, 232] on div "9.b klases diagnostikas darbs angļu valodā (par 8. klasi)" at bounding box center [580, 232] width 596 height 28
click at [1153, 223] on span "[DATE] - [DATE]" at bounding box center [1150, 226] width 73 height 16
click at [1152, 238] on span "Pievienota" at bounding box center [1043, 246] width 287 height 16
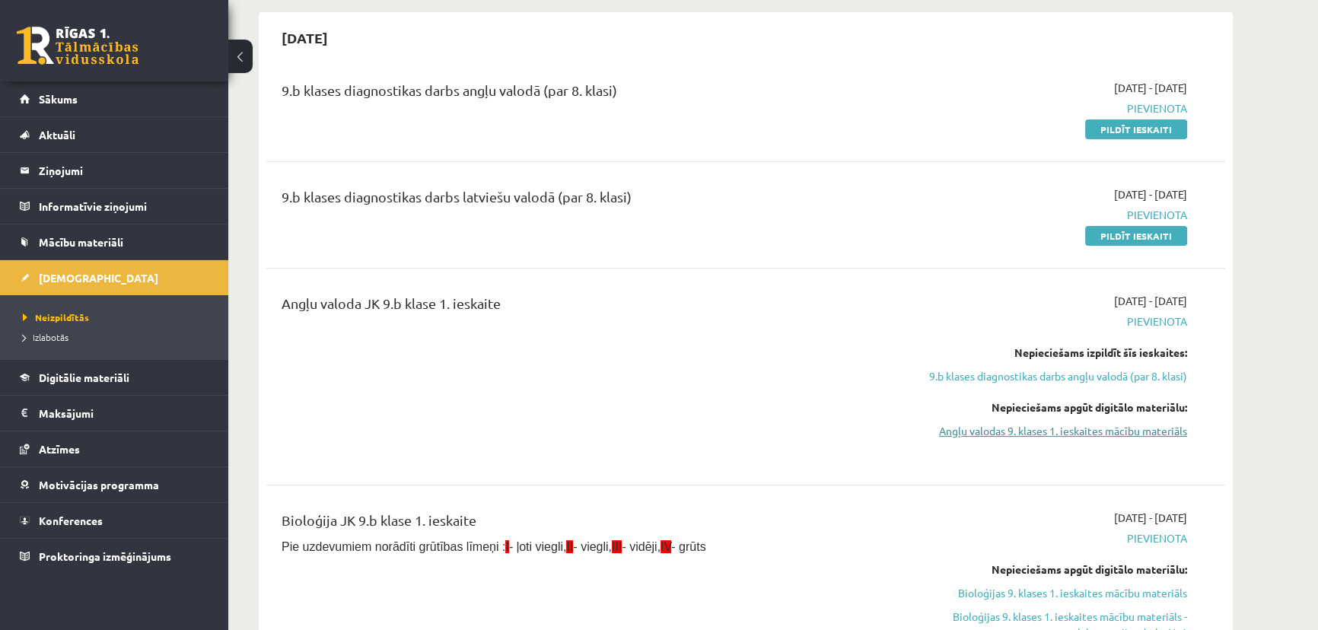
click at [1108, 432] on link "Angļu valodas 9. klases 1. ieskaites mācību materiāls" at bounding box center [1043, 431] width 287 height 16
drag, startPoint x: 492, startPoint y: 313, endPoint x: 320, endPoint y: 304, distance: 173.0
click at [317, 303] on div "Angļu valoda JK 9.b klase 1. ieskaite" at bounding box center [580, 307] width 596 height 28
drag, startPoint x: 1200, startPoint y: 305, endPoint x: 1168, endPoint y: 324, distance: 36.2
click at [1076, 313] on div "Angļu valoda JK 9.b klase 1. ieskaite 2025-09-01 - 2025-09-15 Pievienota Nepiec…" at bounding box center [746, 376] width 929 height 167
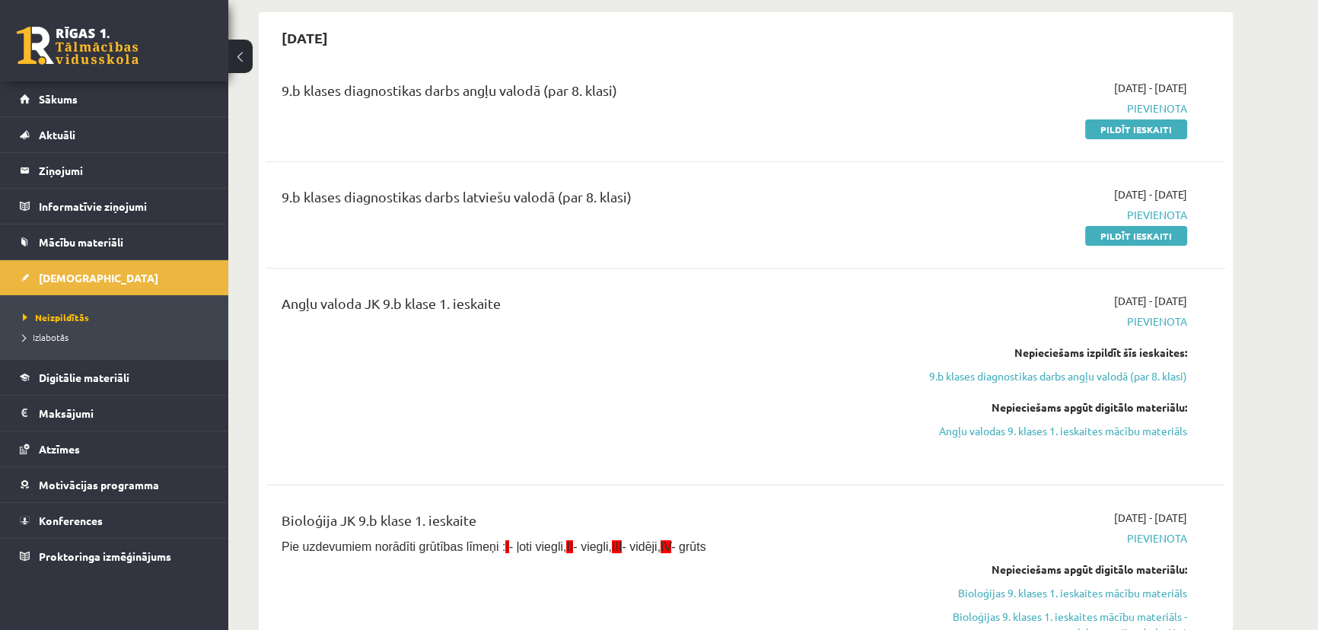
click at [1157, 320] on div "2025-09-01 - 2025-09-15 Pievienota Nepieciešams izpildīt šīs ieskaites: 9.b kla…" at bounding box center [1044, 376] width 310 height 167
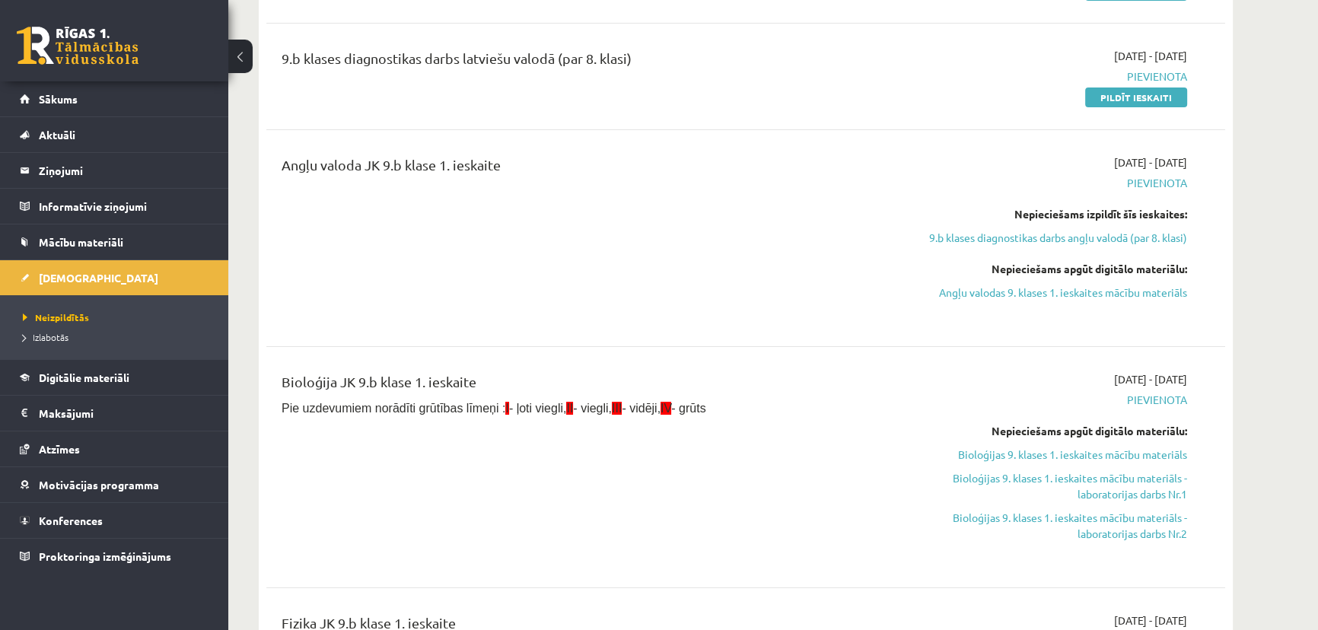
click at [842, 362] on div "Bioloģija JK 9.b klase 1. ieskaite Pie uzdevumiem norādīti grūtības līmeņi : I …" at bounding box center [745, 467] width 959 height 222
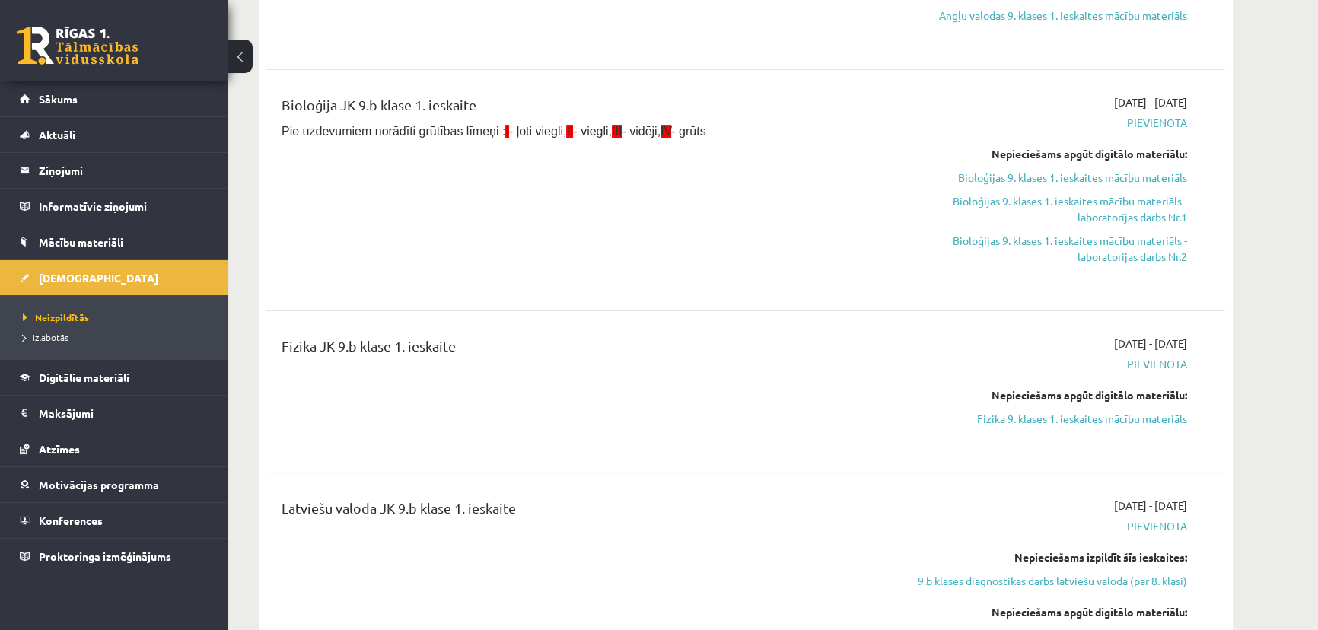
scroll to position [623, 0]
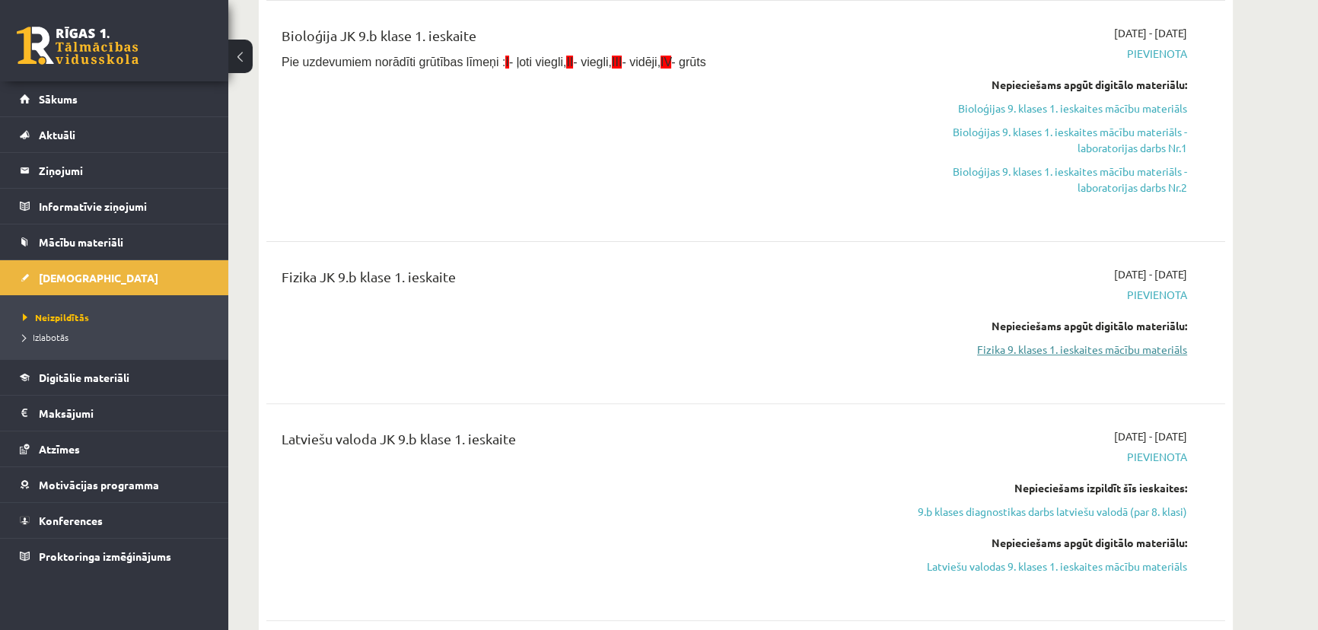
click at [1149, 351] on link "Fizika 9. klases 1. ieskaites mācību materiāls" at bounding box center [1043, 350] width 287 height 16
click at [1157, 296] on span "Pievienota" at bounding box center [1043, 295] width 287 height 16
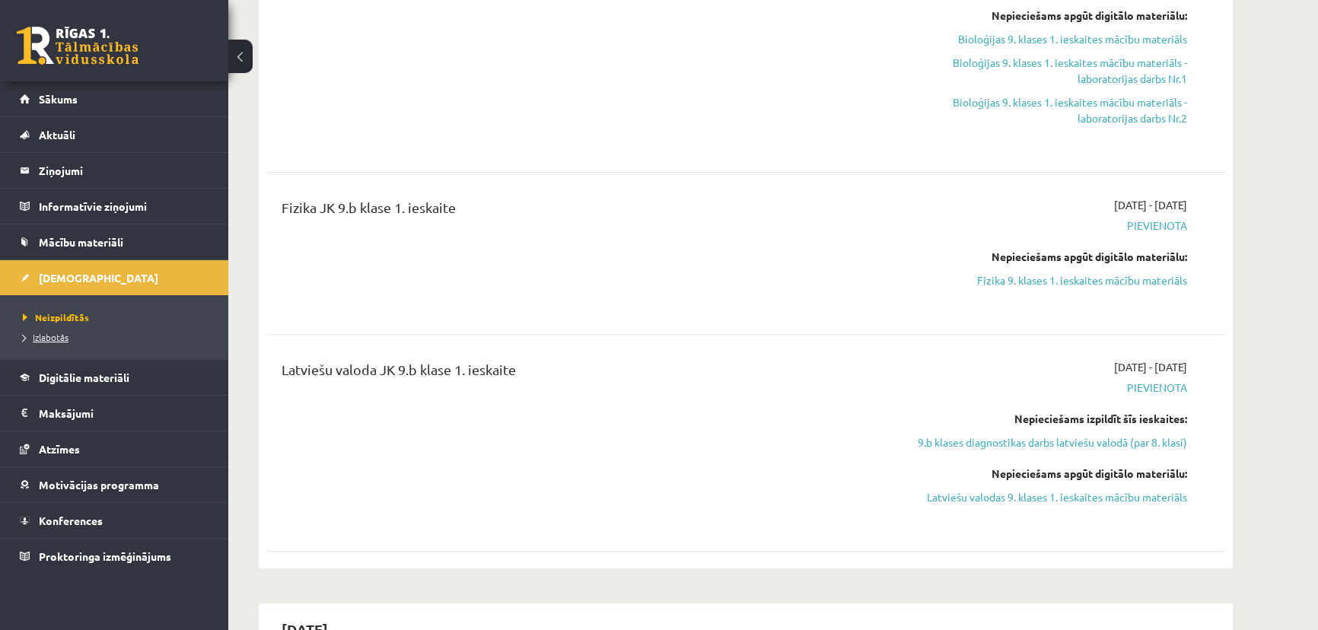
click at [58, 336] on span "Izlabotās" at bounding box center [46, 337] width 46 height 12
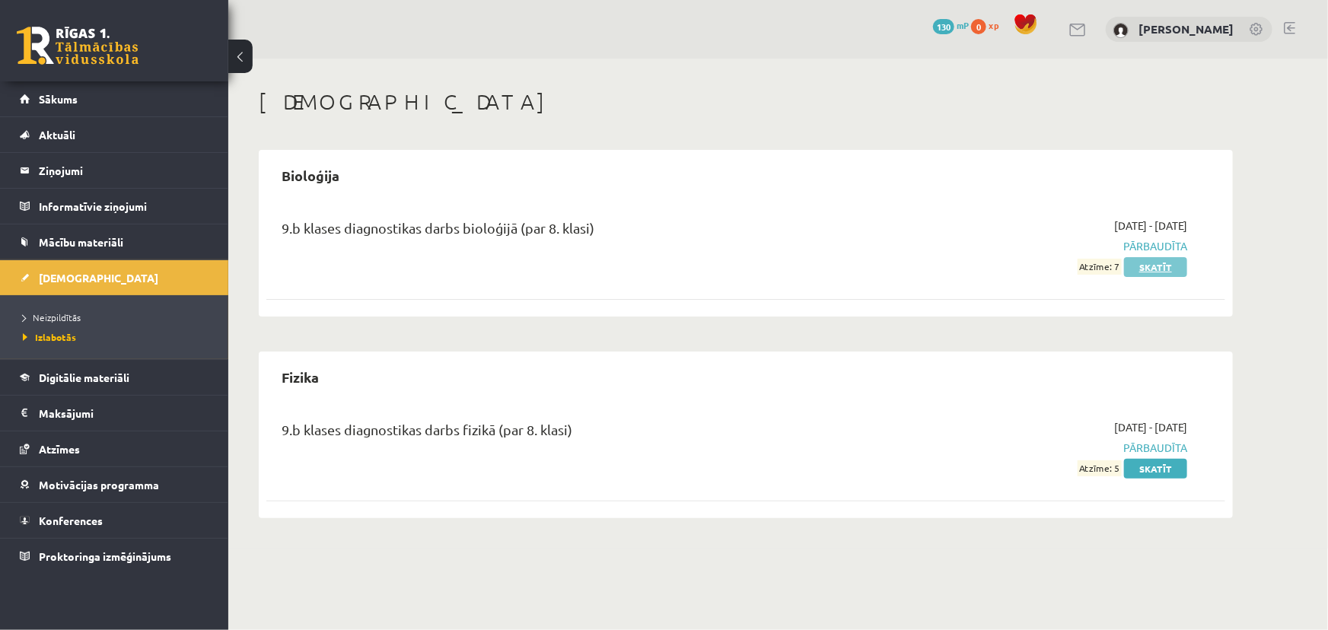
click at [1151, 266] on link "Skatīt" at bounding box center [1155, 267] width 63 height 20
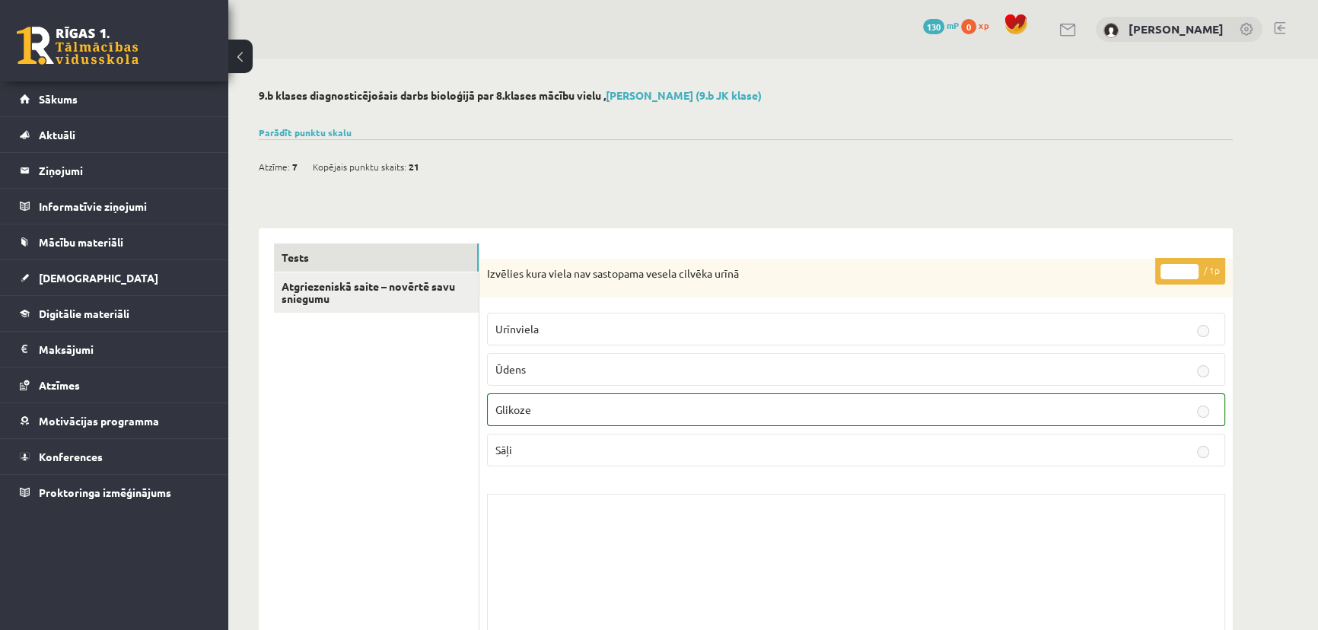
click at [242, 59] on button at bounding box center [240, 56] width 24 height 33
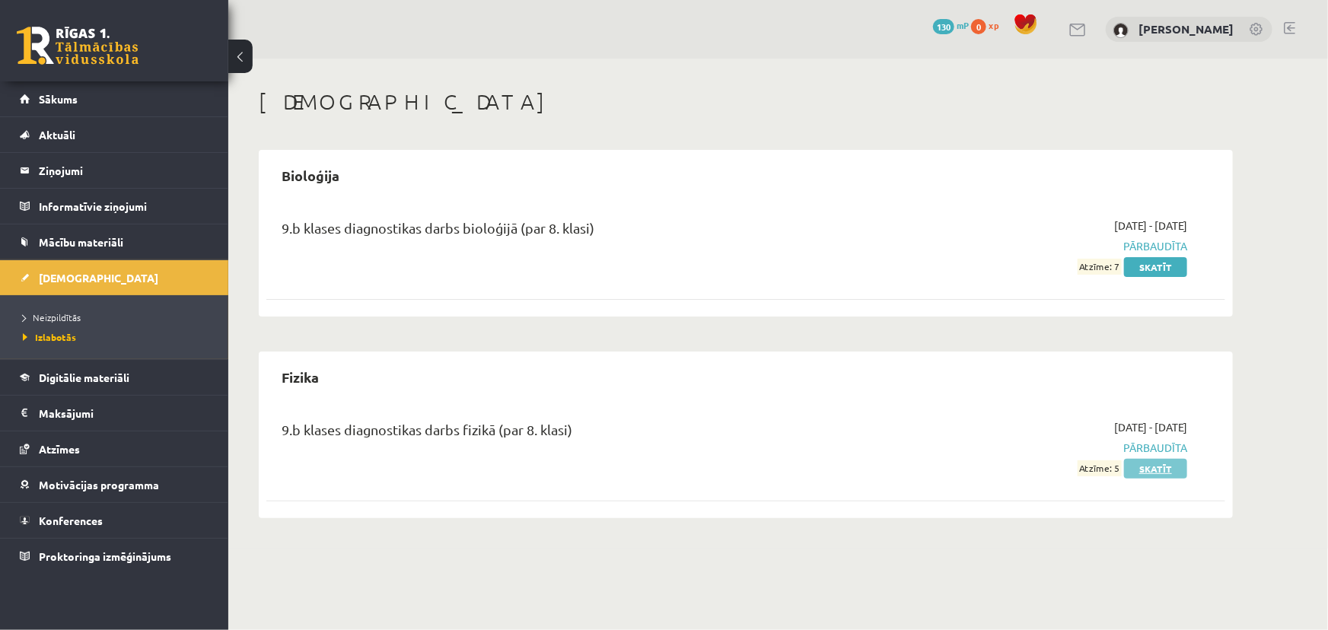
click at [1167, 472] on link "Skatīt" at bounding box center [1155, 469] width 63 height 20
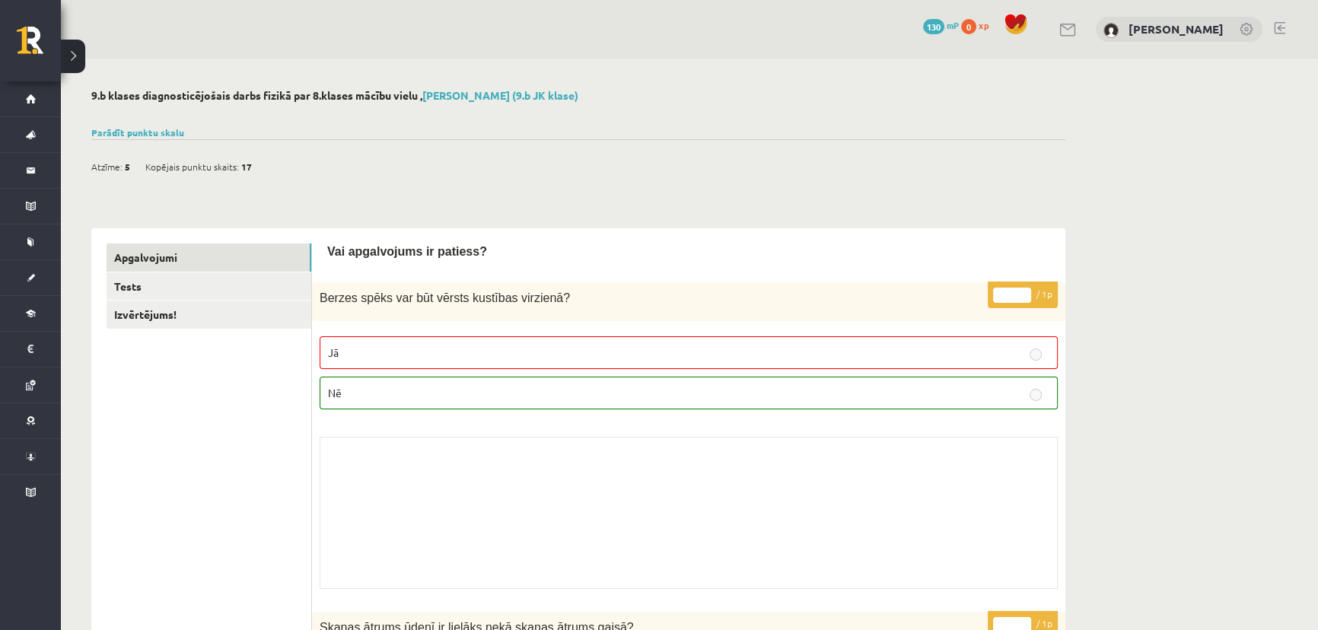
scroll to position [69, 0]
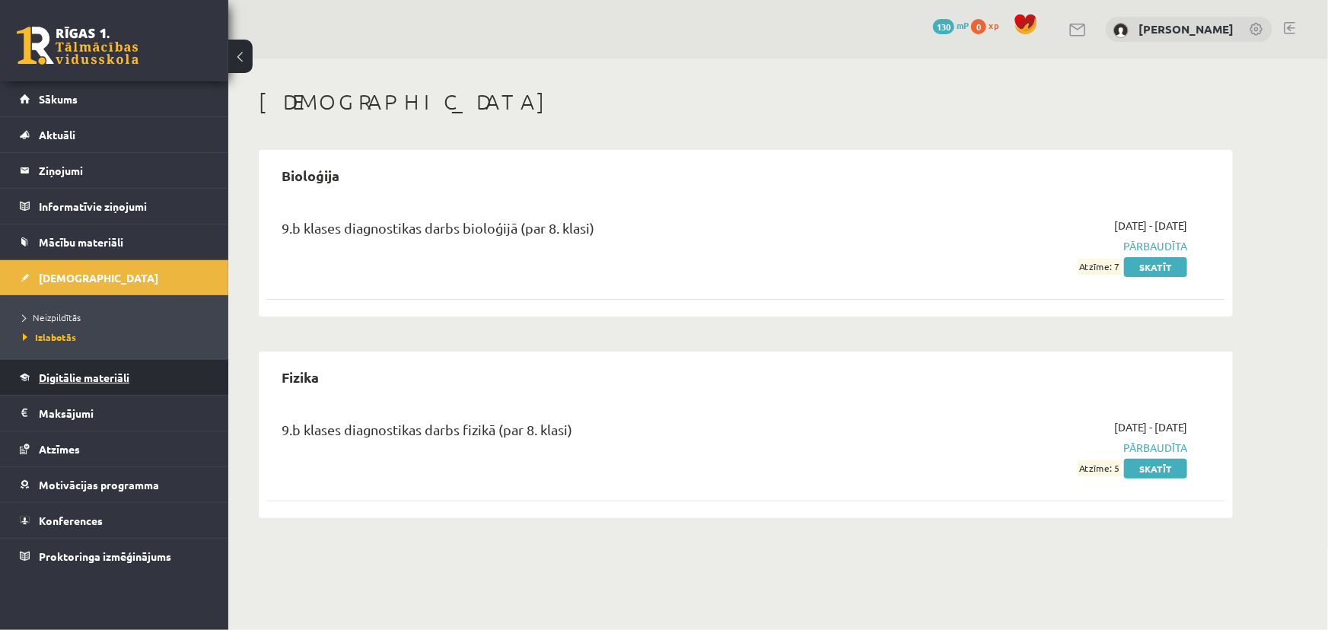
click at [83, 375] on span "Digitālie materiāli" at bounding box center [84, 378] width 91 height 14
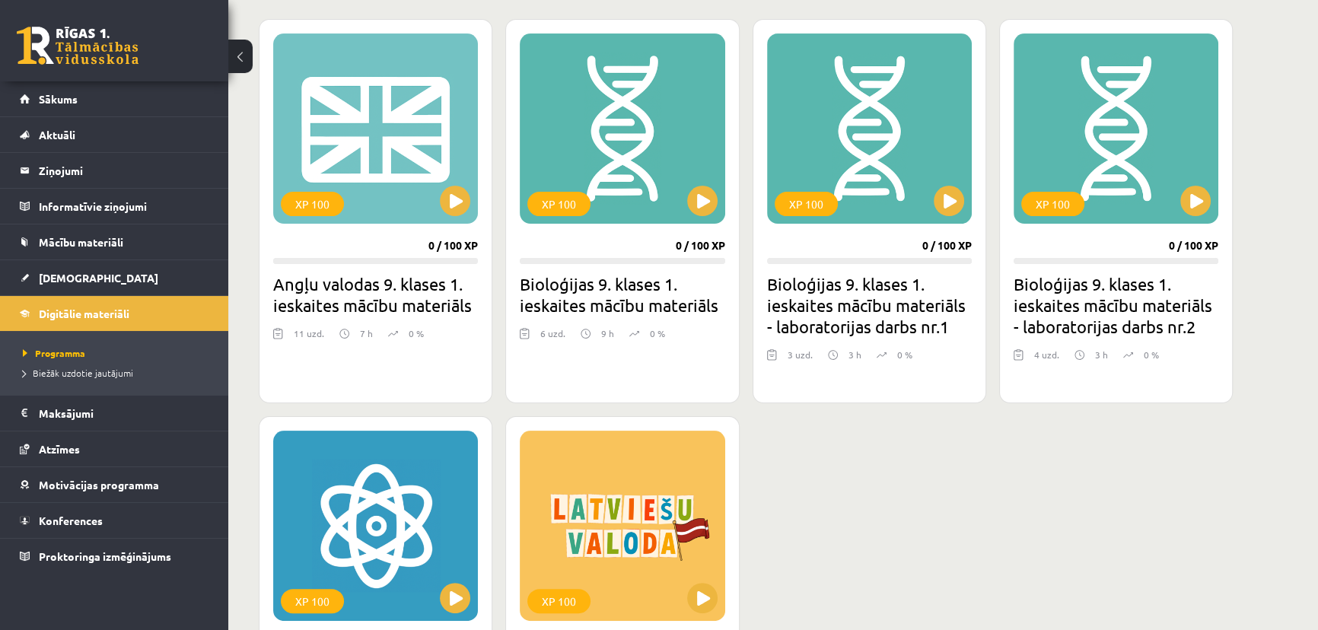
scroll to position [484, 0]
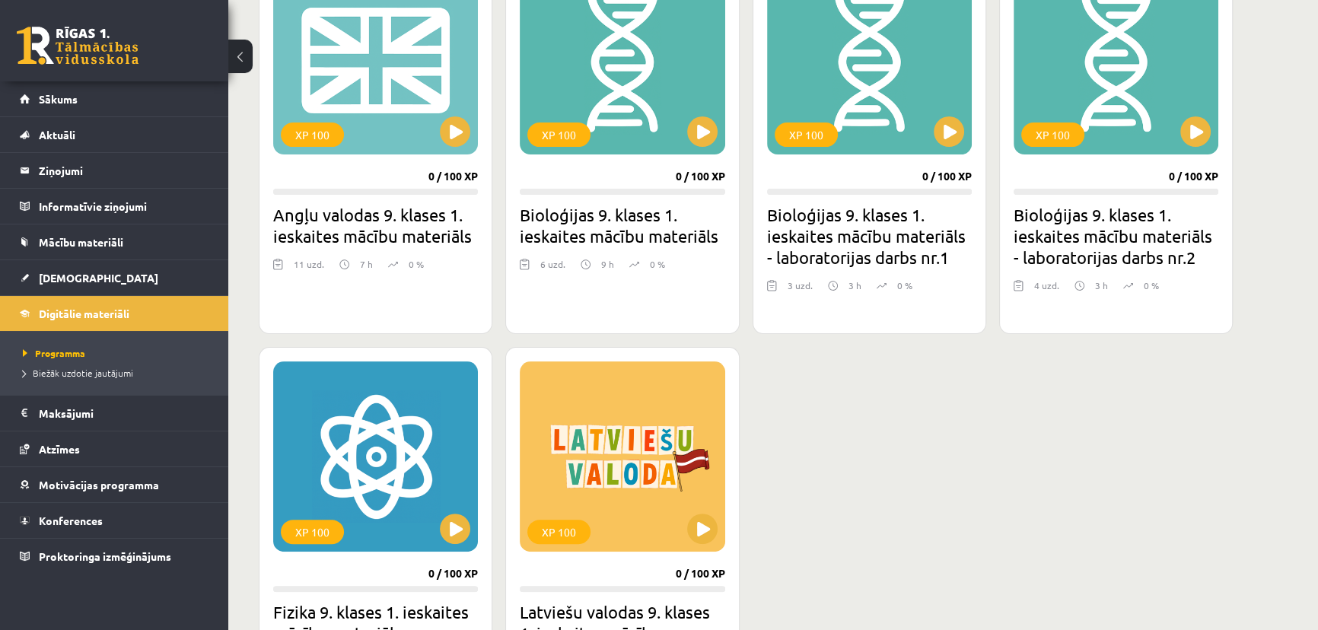
click at [70, 46] on link at bounding box center [78, 46] width 122 height 38
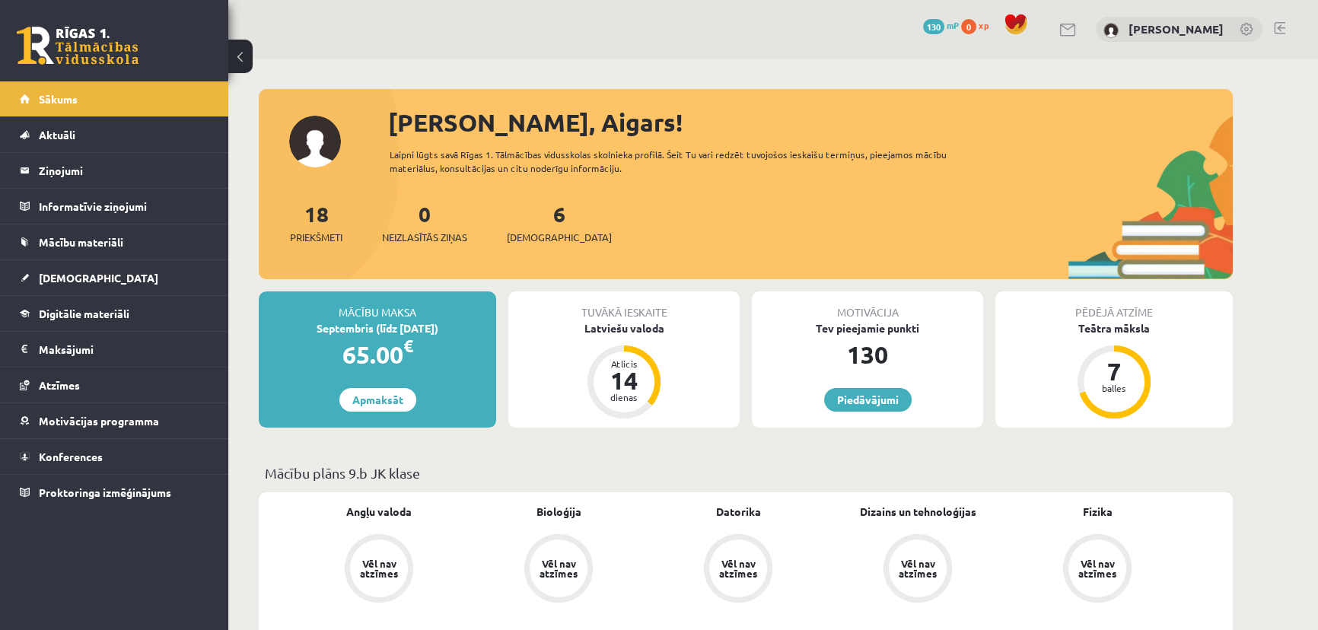
click at [534, 227] on div "6 Ieskaites" at bounding box center [559, 221] width 105 height 47
click at [542, 240] on span "[DEMOGRAPHIC_DATA]" at bounding box center [559, 237] width 105 height 15
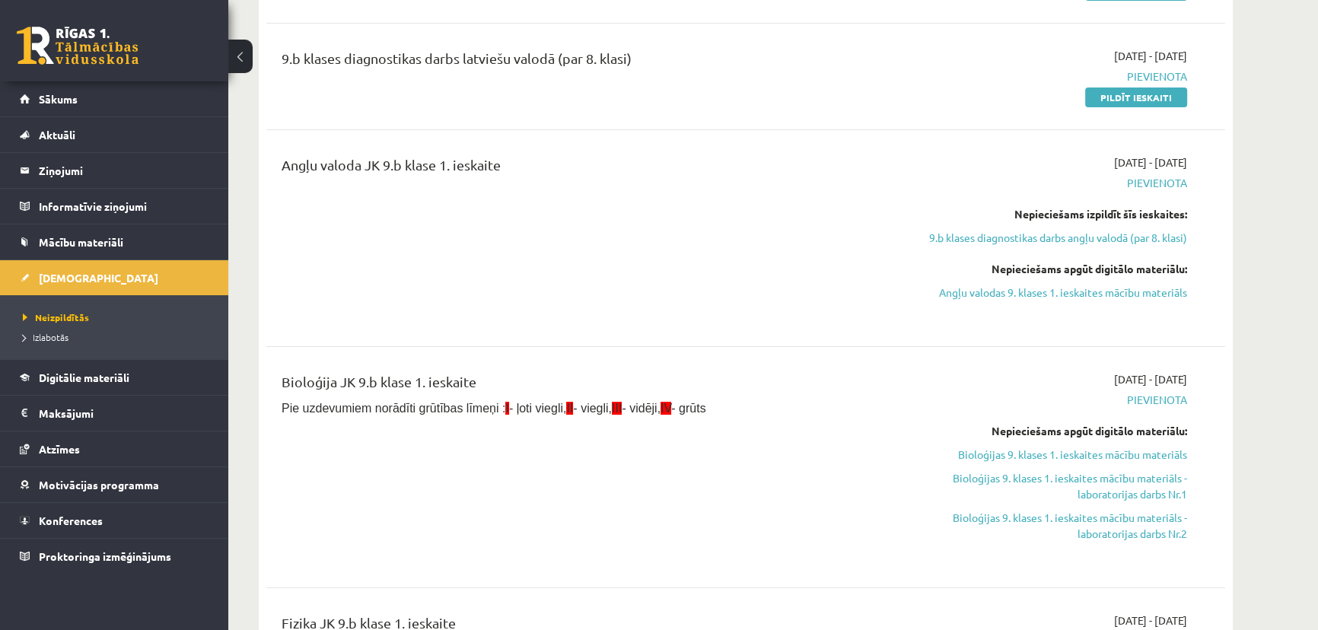
scroll to position [415, 0]
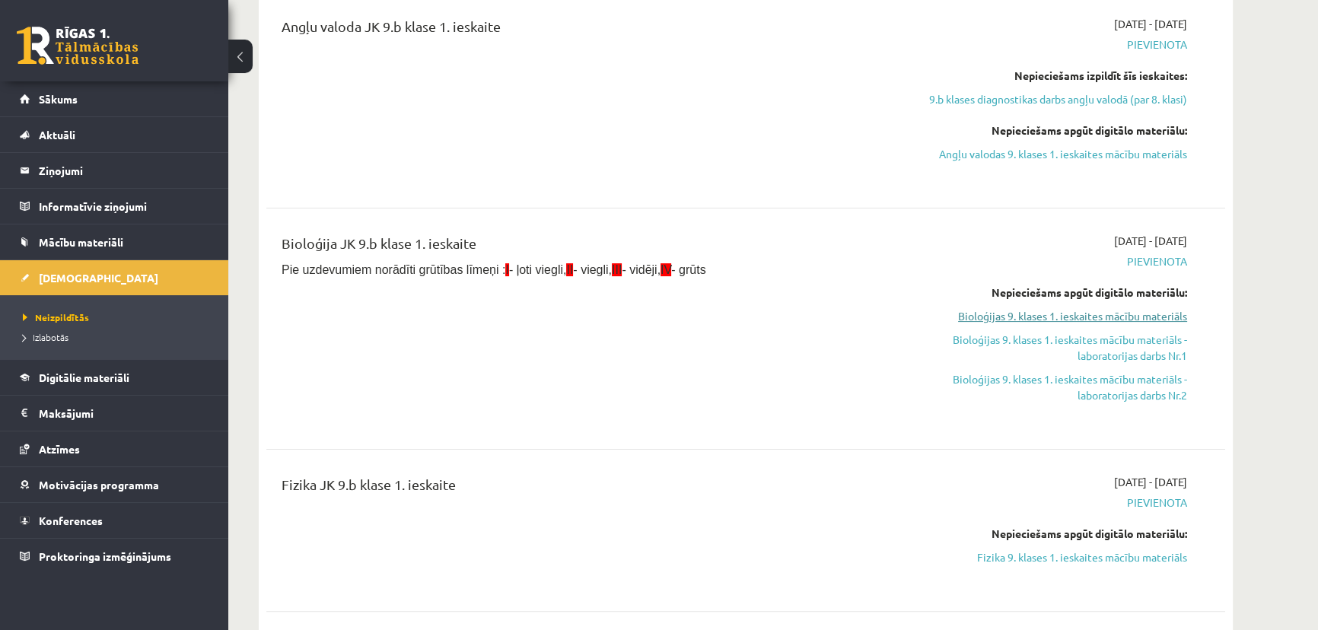
click at [1068, 318] on link "Bioloģijas 9. klases 1. ieskaites mācību materiāls" at bounding box center [1043, 316] width 287 height 16
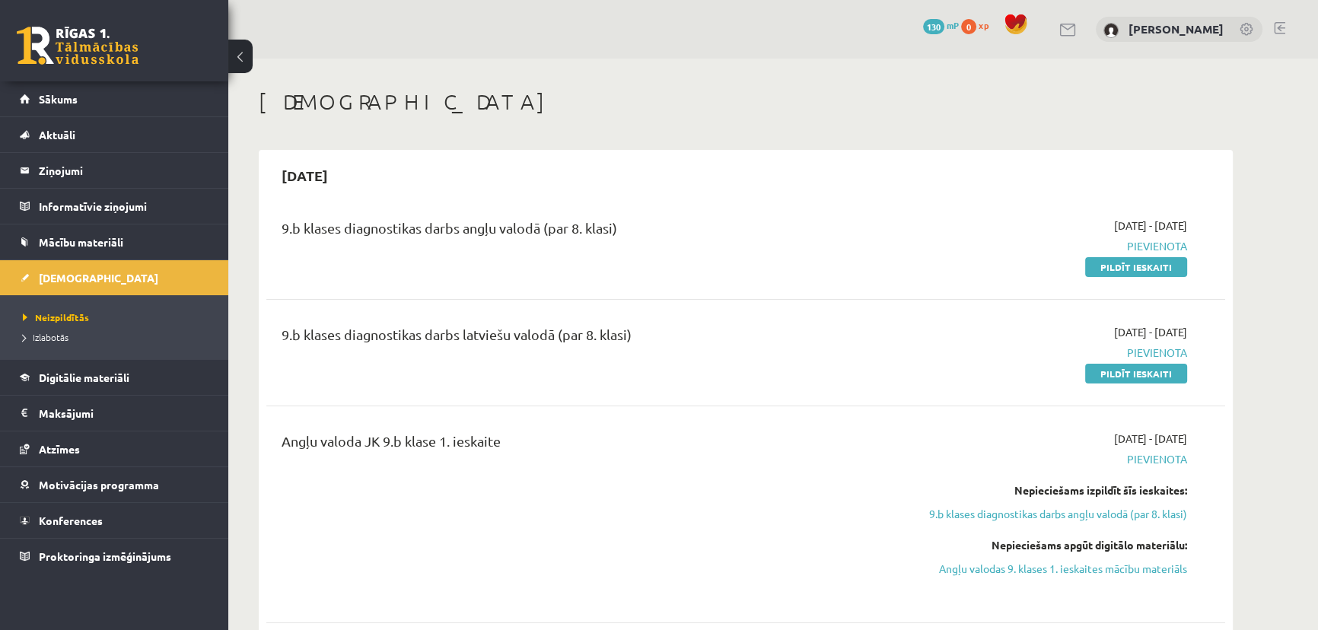
scroll to position [69, 0]
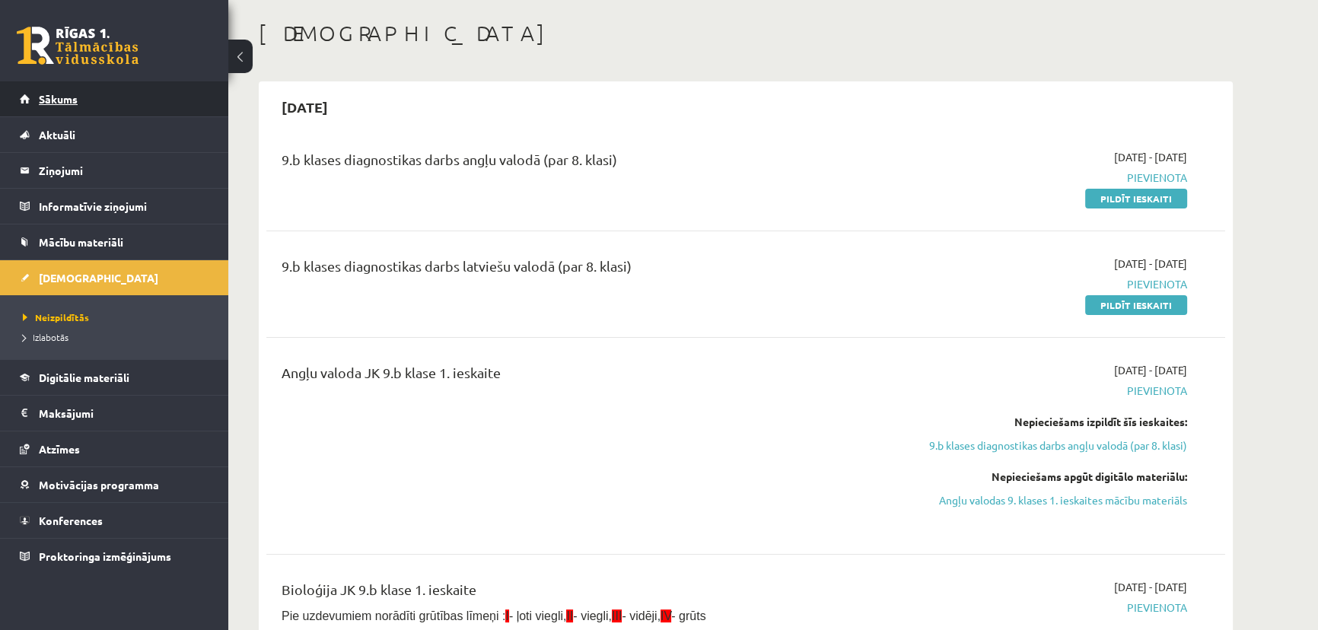
click at [61, 104] on link "Sākums" at bounding box center [115, 98] width 190 height 35
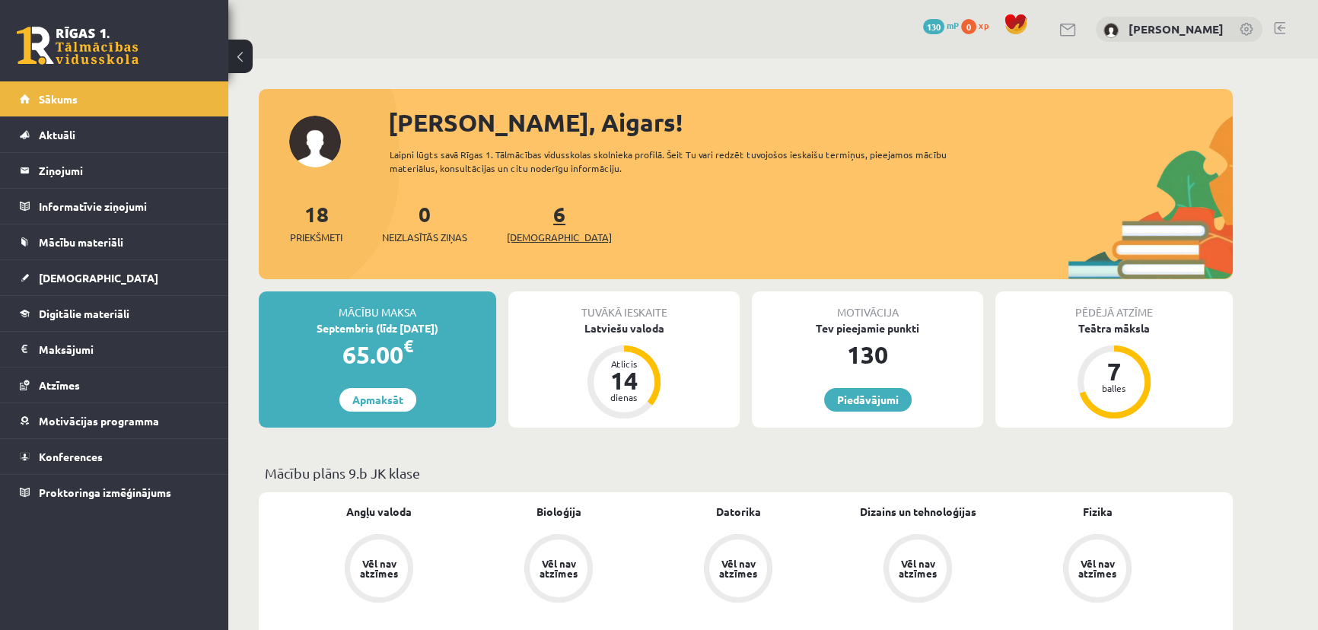
click at [534, 231] on span "[DEMOGRAPHIC_DATA]" at bounding box center [559, 237] width 105 height 15
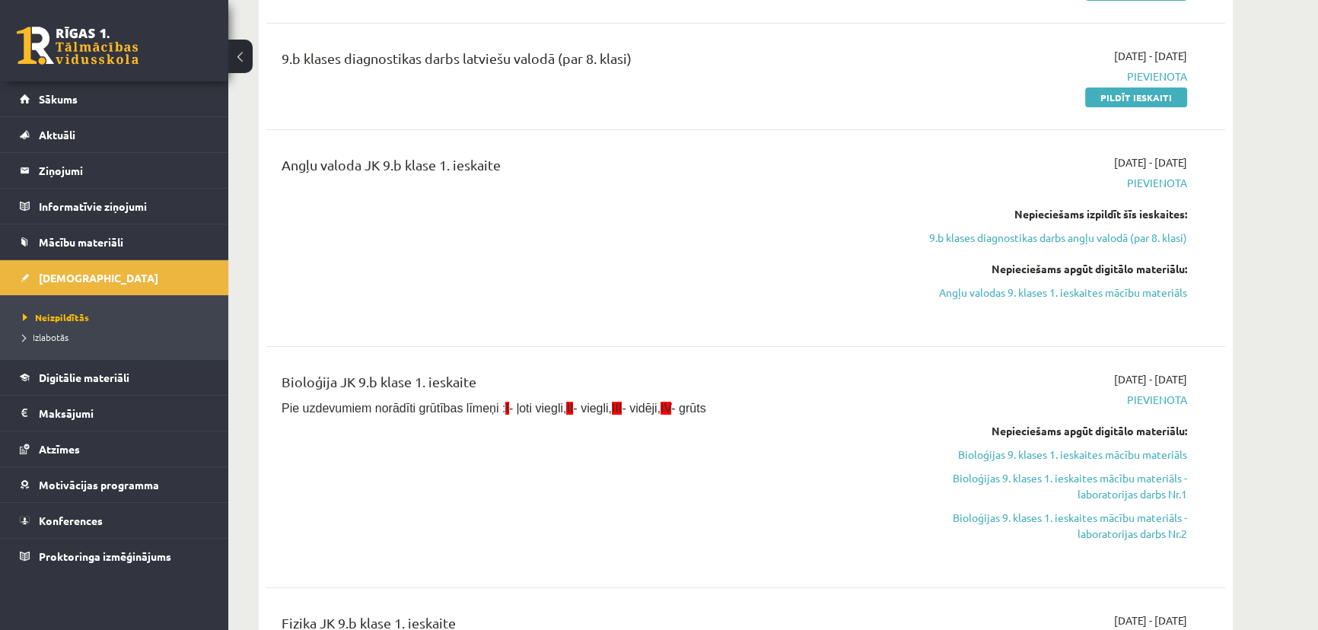
scroll to position [346, 0]
